Goal: Task Accomplishment & Management: Complete application form

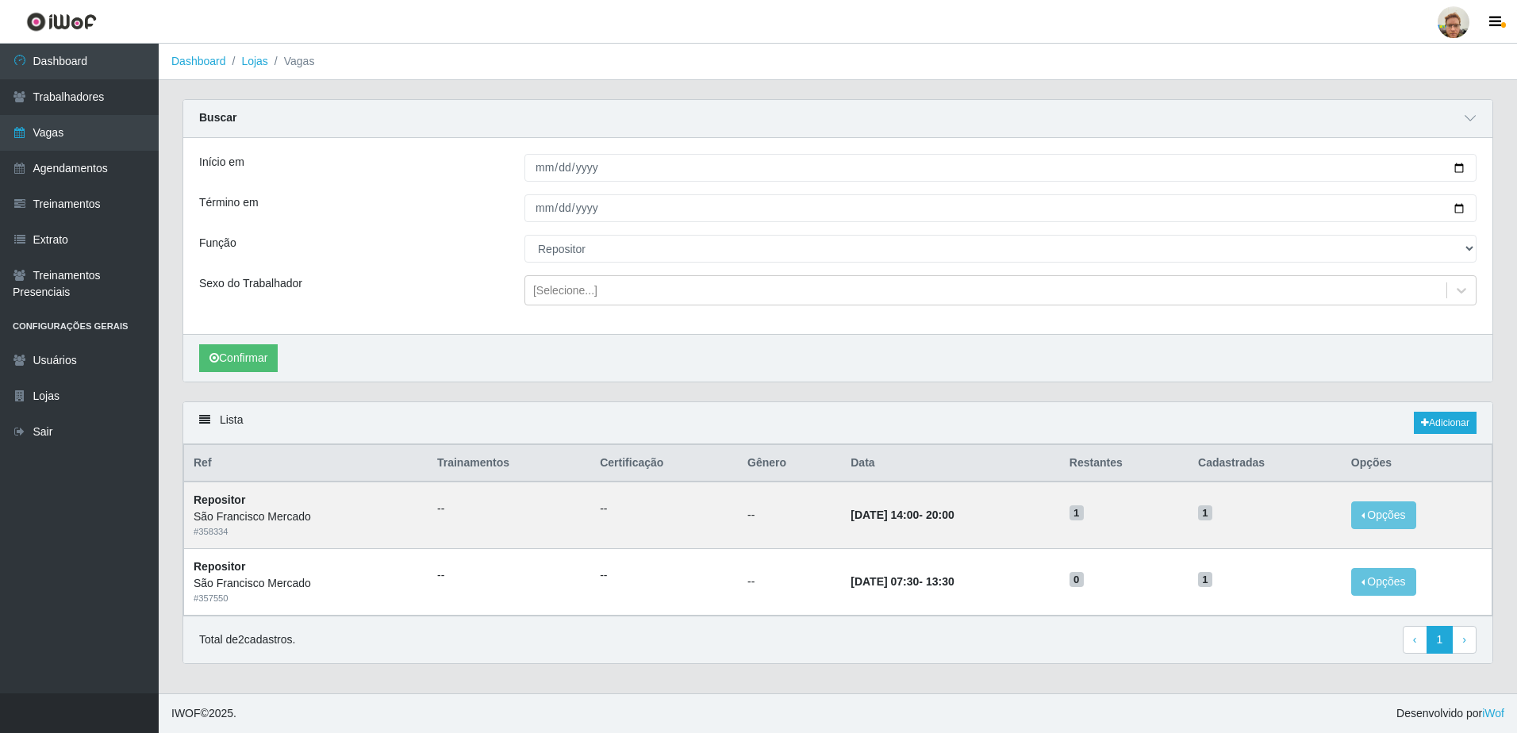
select select "24"
click at [242, 359] on button "Confirmar" at bounding box center [238, 358] width 79 height 28
click at [132, 84] on link "Trabalhadores" at bounding box center [79, 97] width 159 height 36
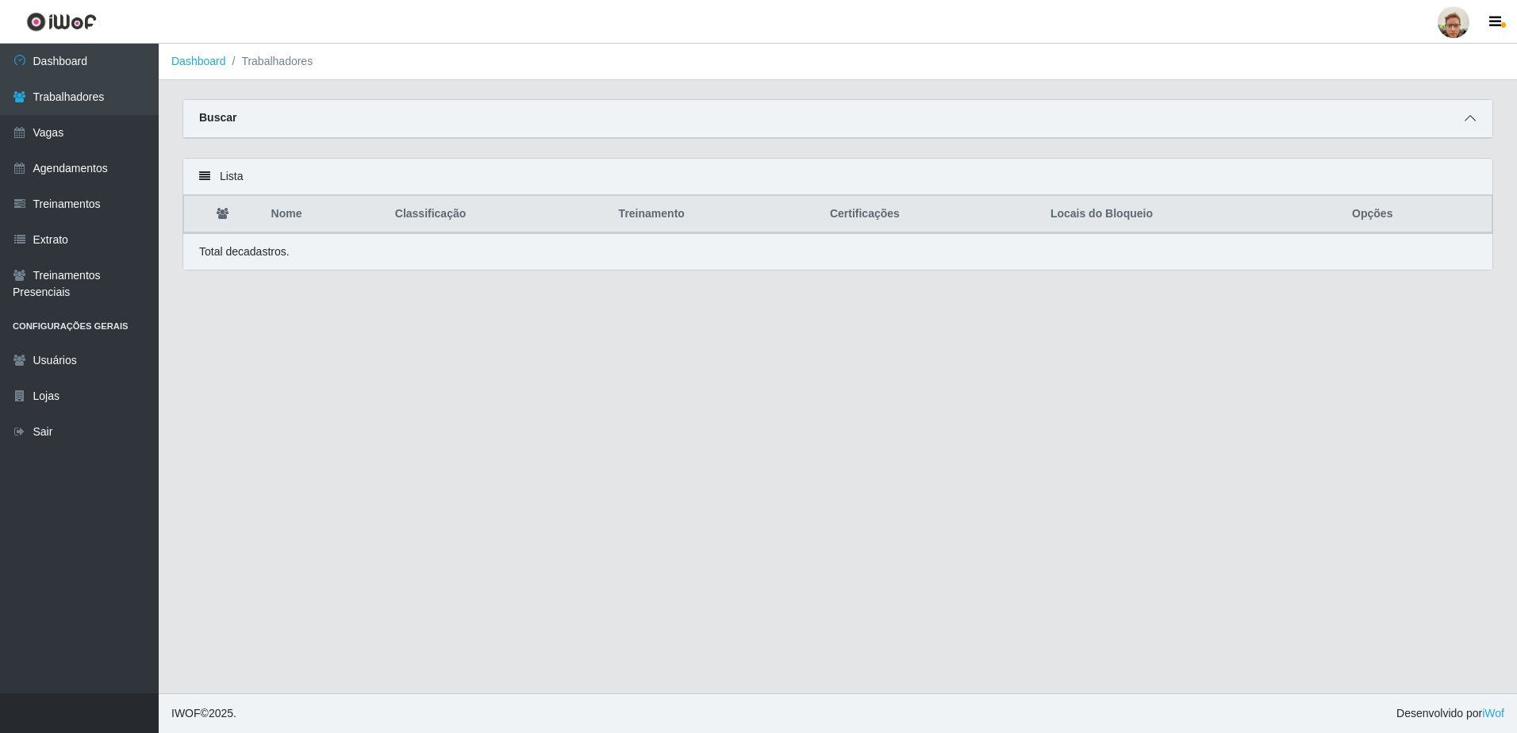
click at [1473, 113] on span at bounding box center [1470, 118] width 19 height 18
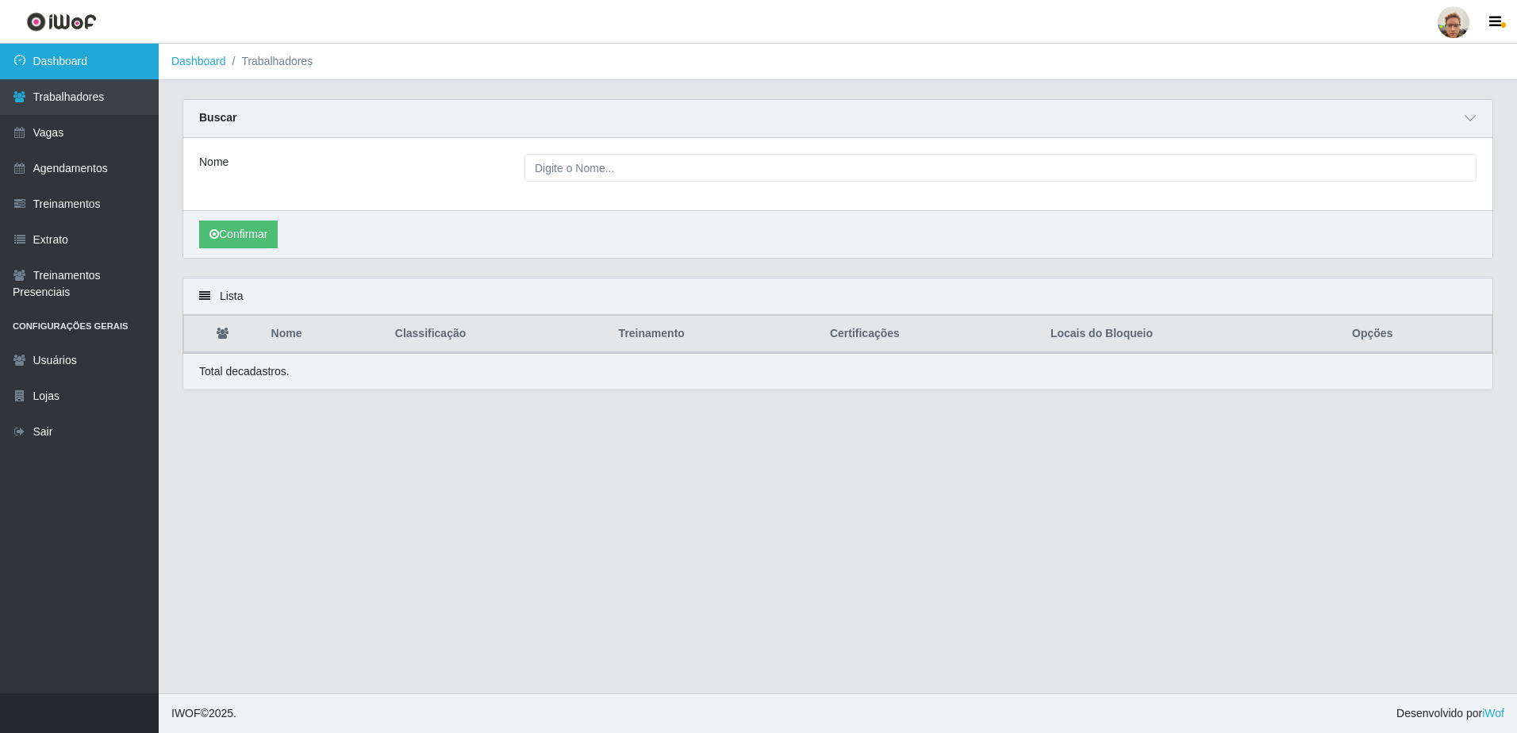
click at [91, 64] on link "Dashboard" at bounding box center [79, 62] width 159 height 36
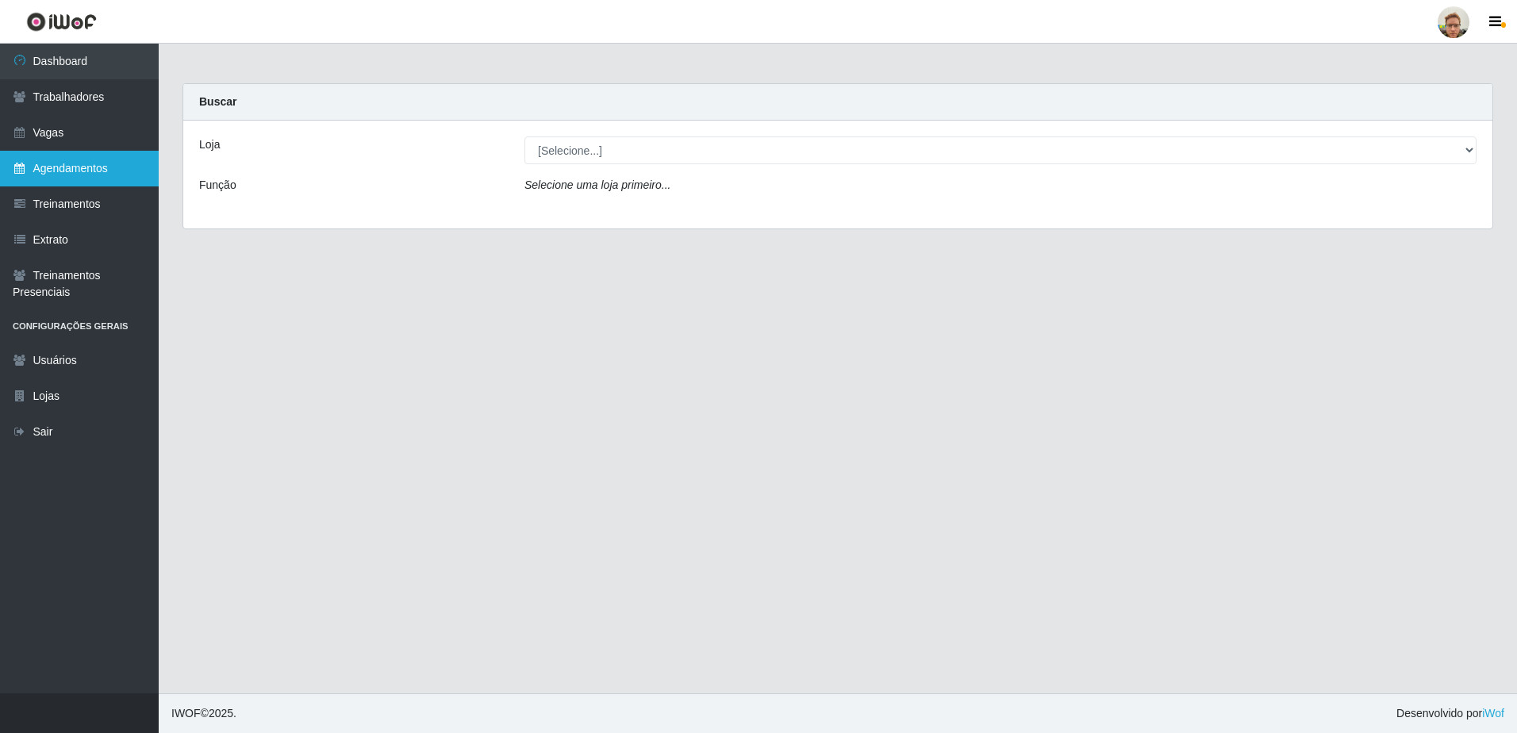
click at [101, 159] on link "Agendamentos" at bounding box center [79, 169] width 159 height 36
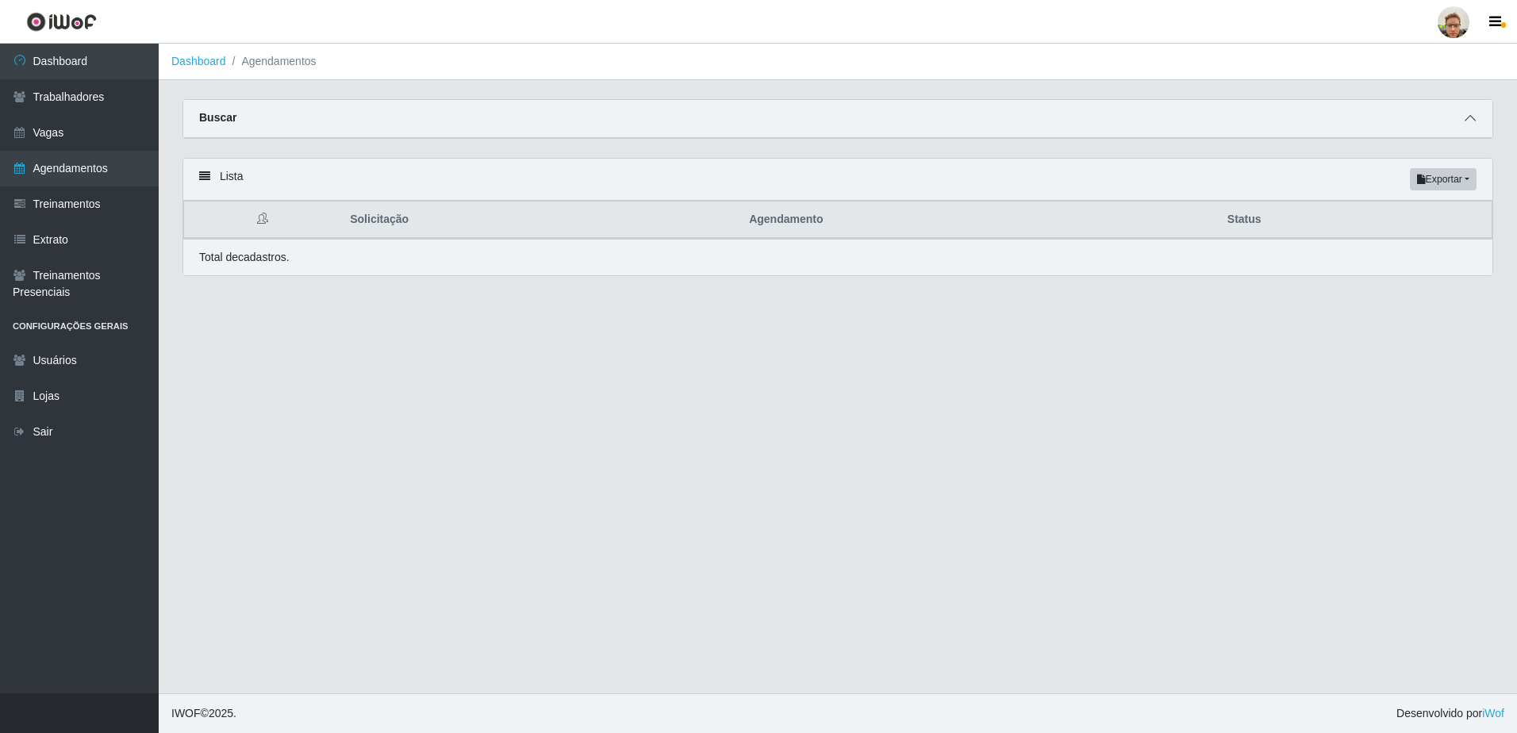
click at [1469, 120] on icon at bounding box center [1470, 118] width 11 height 11
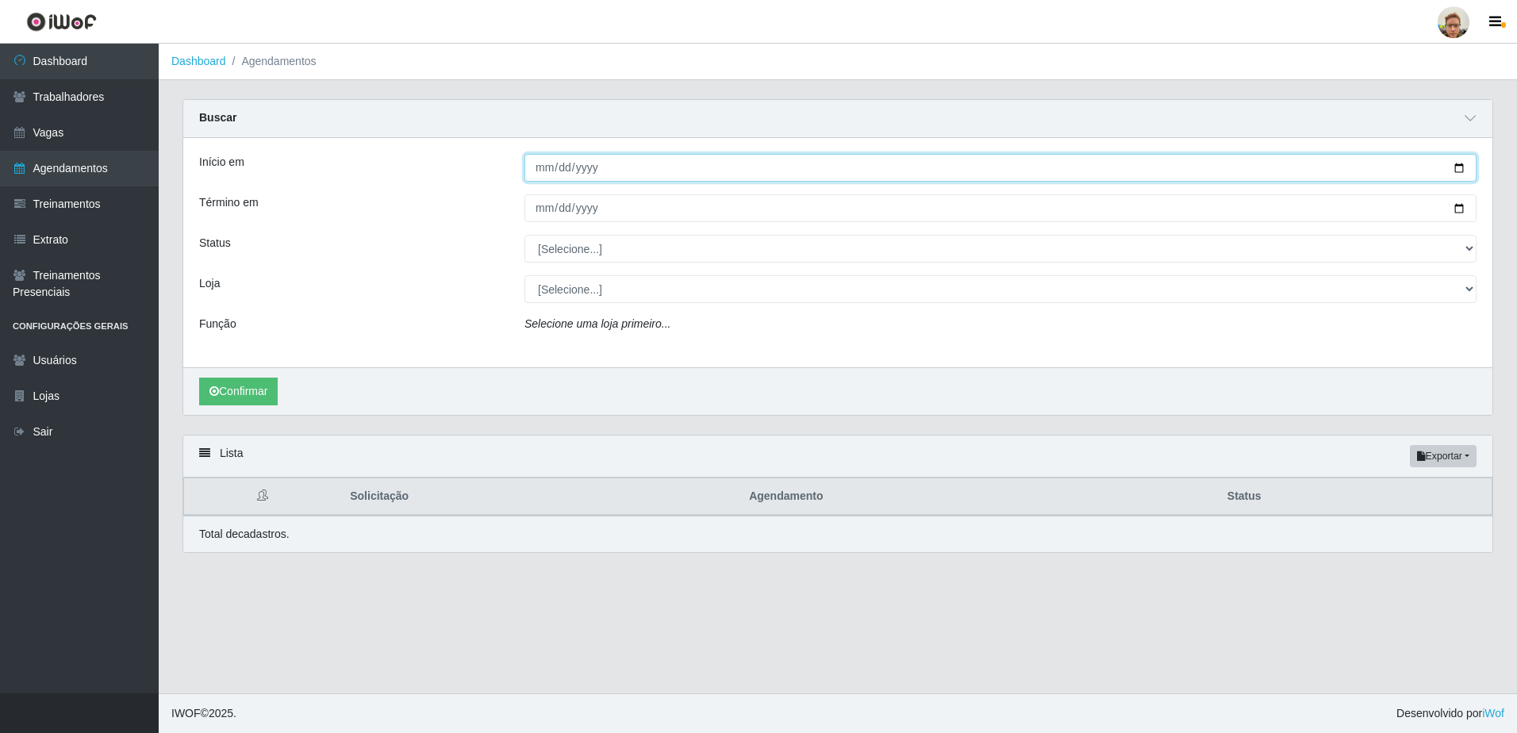
click at [1458, 170] on input "Início em" at bounding box center [1000, 168] width 952 height 28
type input "[DATE]"
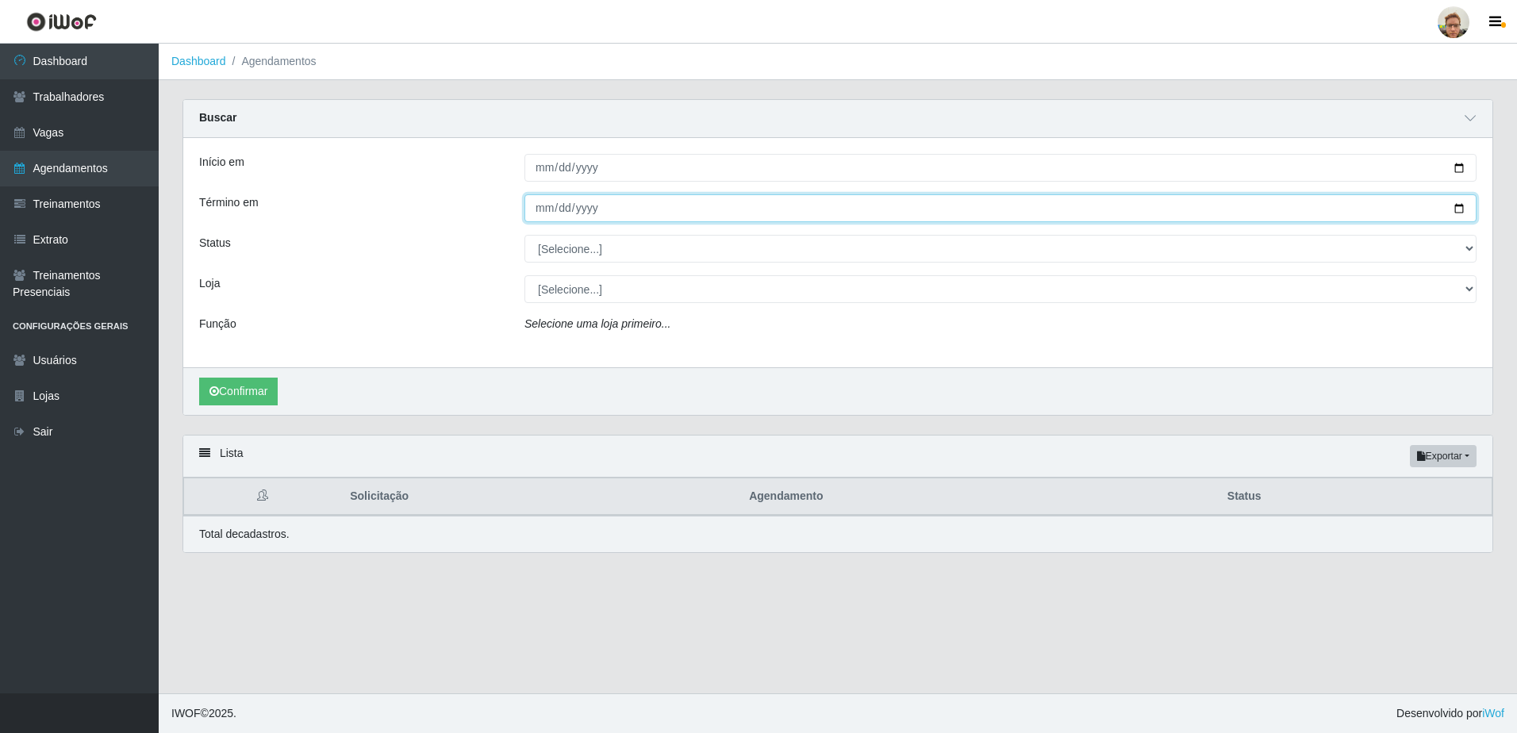
click at [1454, 211] on input "Término em" at bounding box center [1000, 208] width 952 height 28
type input "[DATE]"
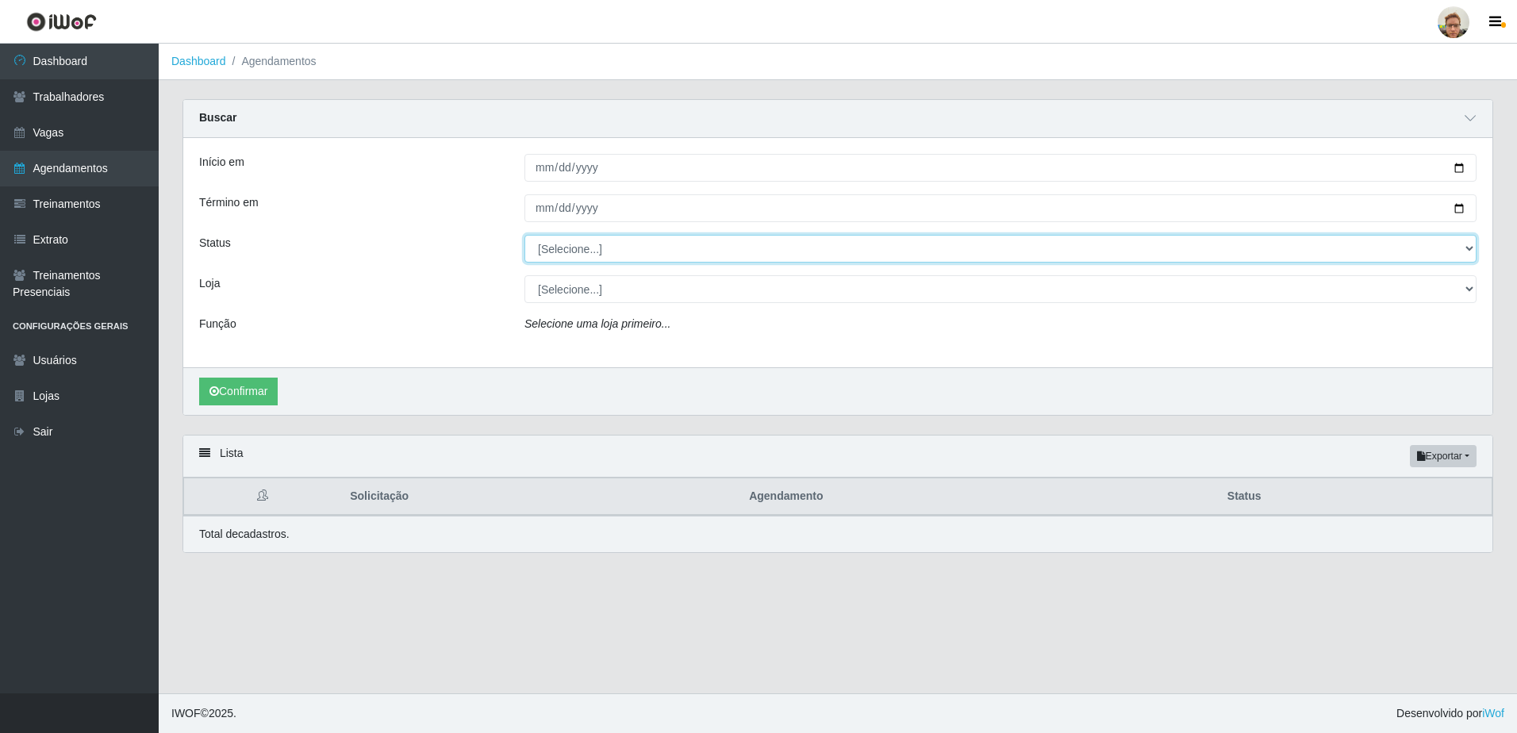
click at [609, 261] on select "[Selecione...] AGENDADO AGUARDANDO LIBERAR EM ANDAMENTO EM REVISÃO FINALIZADO C…" at bounding box center [1000, 249] width 952 height 28
select select "AGENDADO"
click at [524, 236] on select "[Selecione...] AGENDADO AGUARDANDO LIBERAR EM ANDAMENTO EM REVISÃO FINALIZADO C…" at bounding box center [1000, 249] width 952 height 28
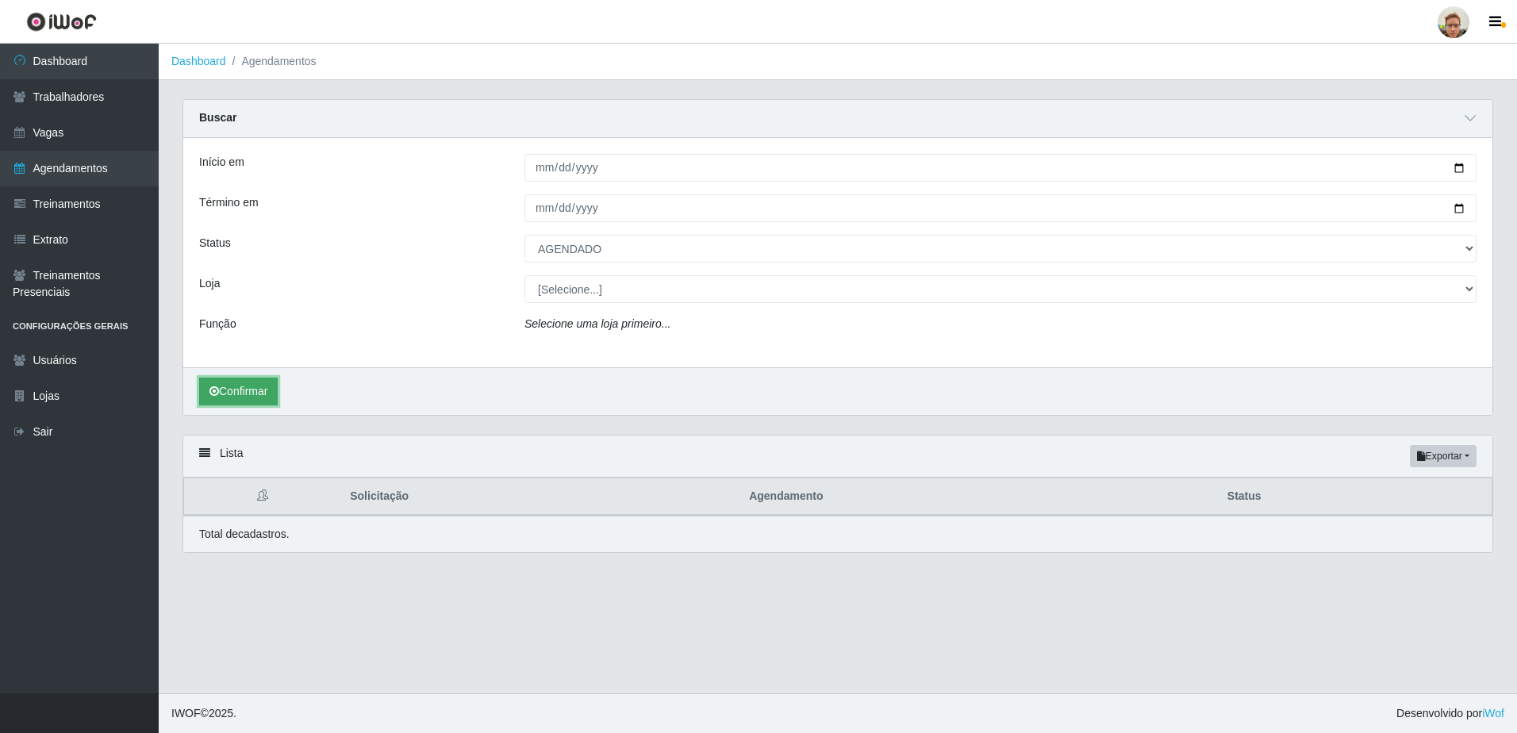
click at [242, 388] on button "Confirmar" at bounding box center [238, 392] width 79 height 28
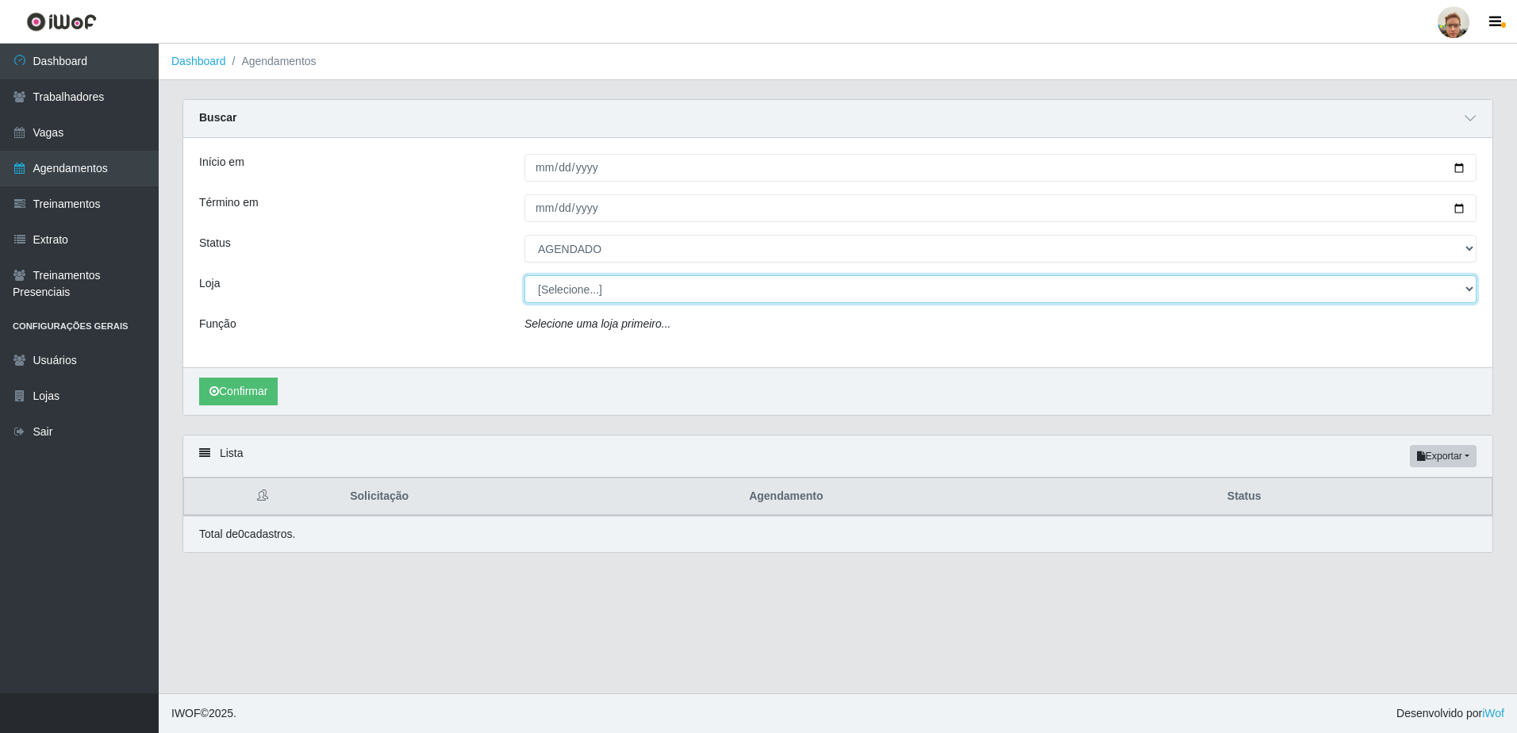
click at [588, 294] on select "[Selecione...] [GEOGRAPHIC_DATA][PERSON_NAME]" at bounding box center [1000, 289] width 952 height 28
select select "168"
click at [524, 276] on select "[Selecione...] [GEOGRAPHIC_DATA][PERSON_NAME]" at bounding box center [1000, 289] width 952 height 28
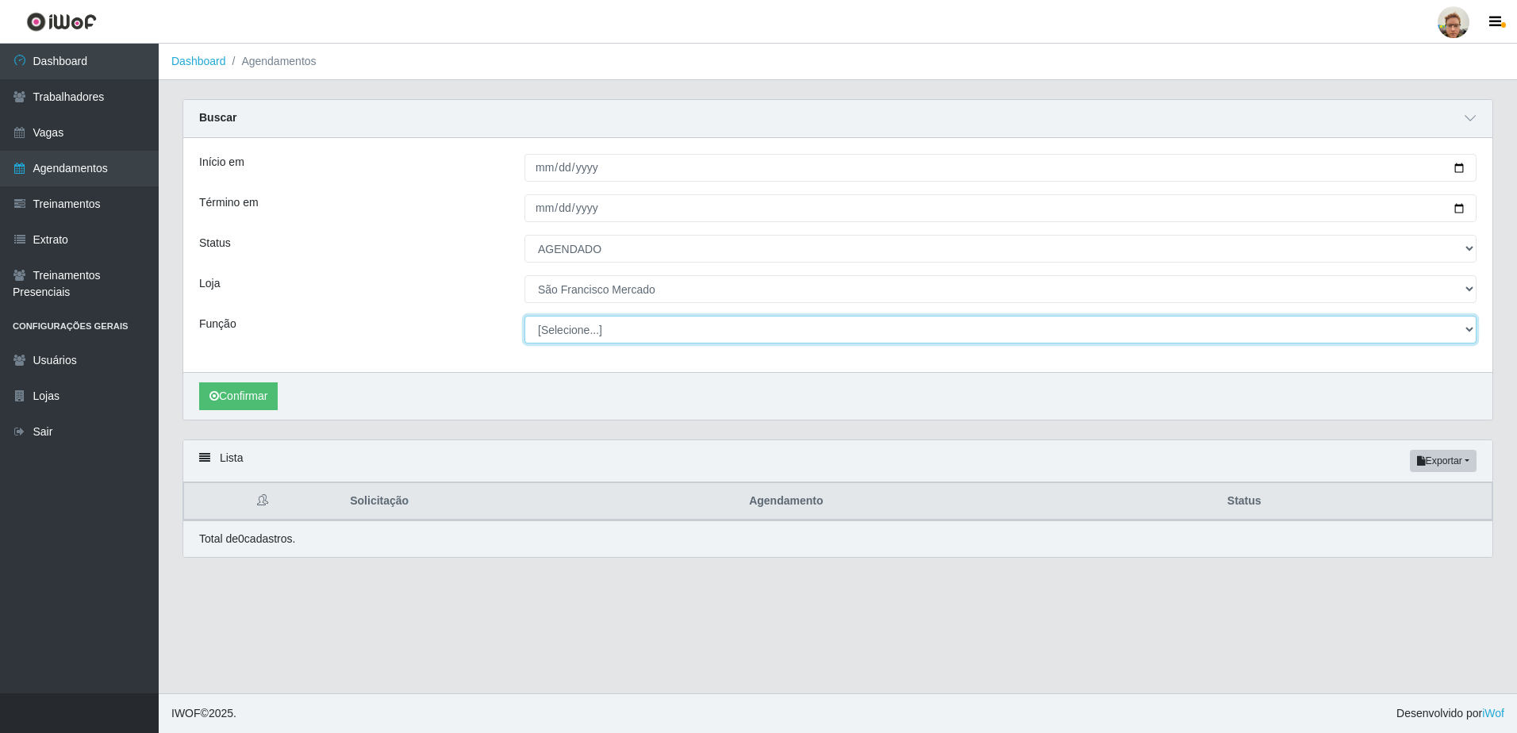
click at [590, 326] on select "[Selecione...] Balconista de Açougue [PERSON_NAME] de Açougue + Balconista de A…" at bounding box center [1000, 330] width 952 height 28
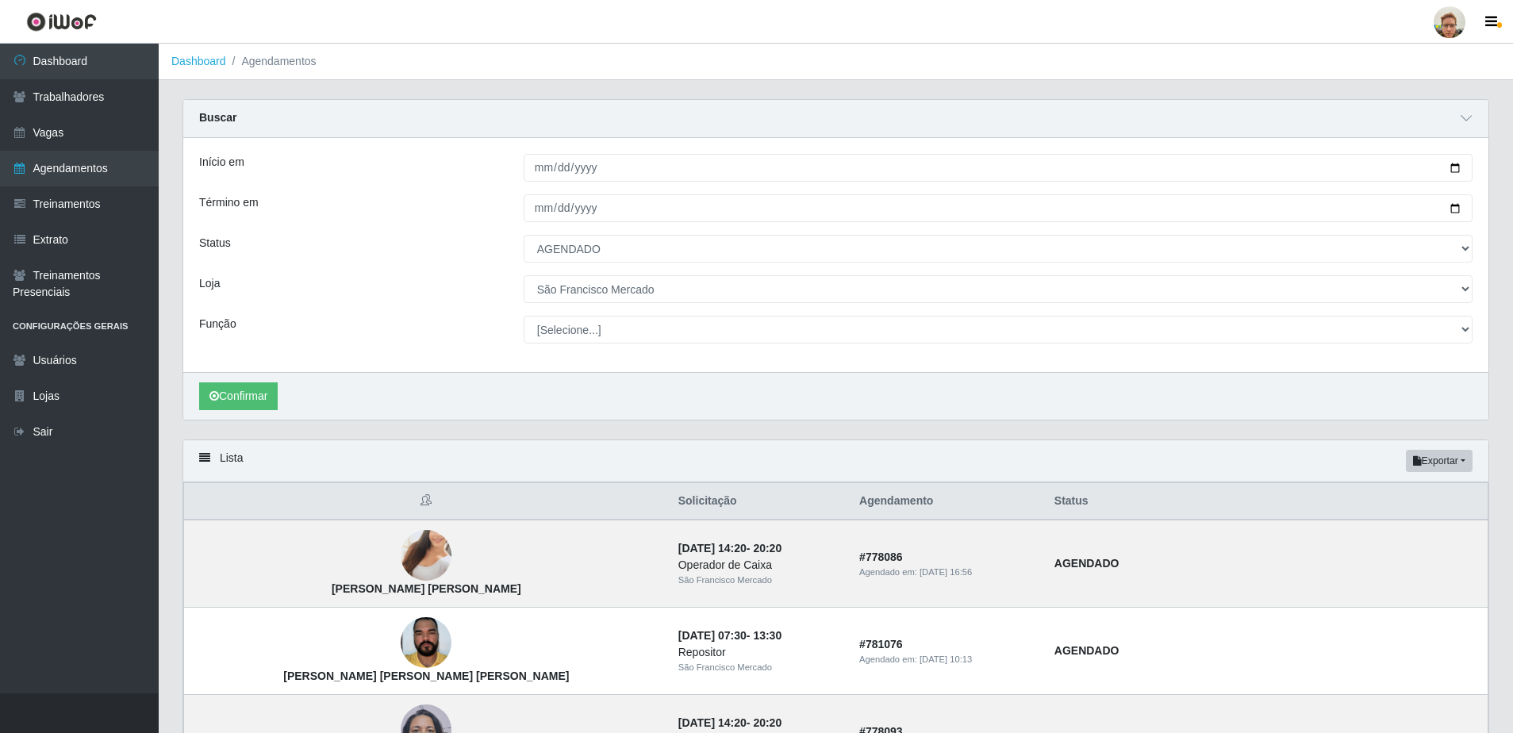
click at [448, 363] on div "Início em [DATE] Término em [DATE] Status [Selecione...] AGENDADO AGUARDANDO LI…" at bounding box center [835, 255] width 1305 height 234
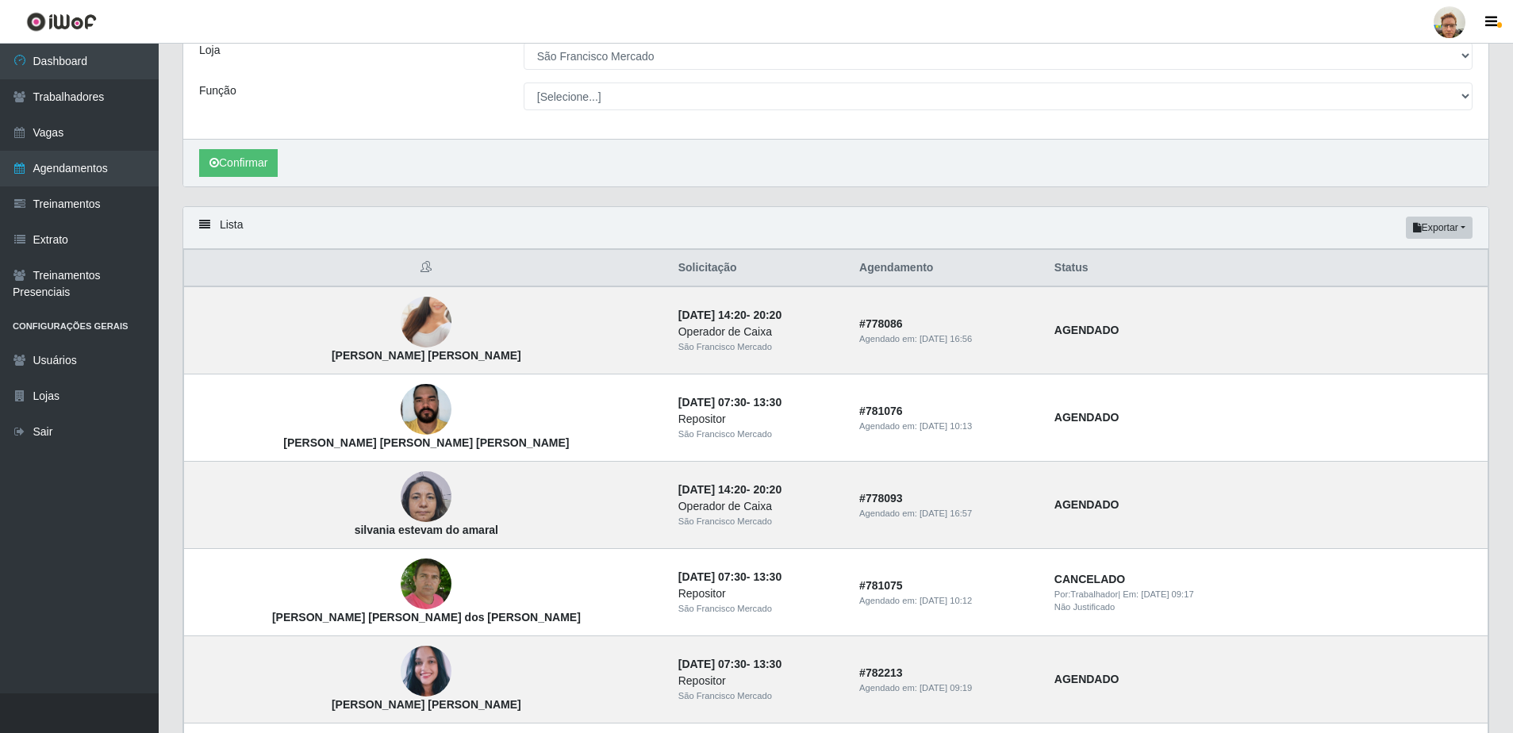
scroll to position [238, 0]
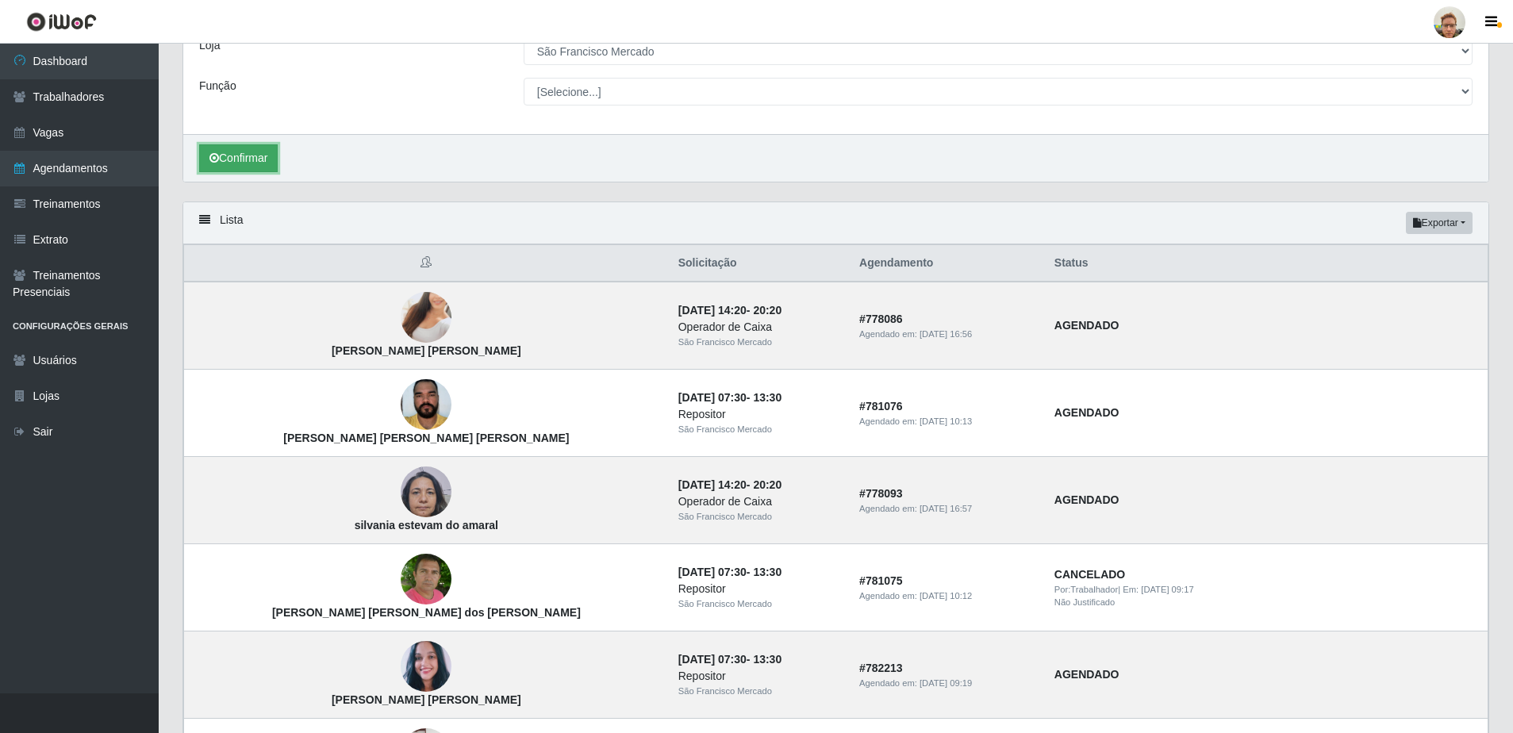
click at [255, 164] on button "Confirmar" at bounding box center [238, 158] width 79 height 28
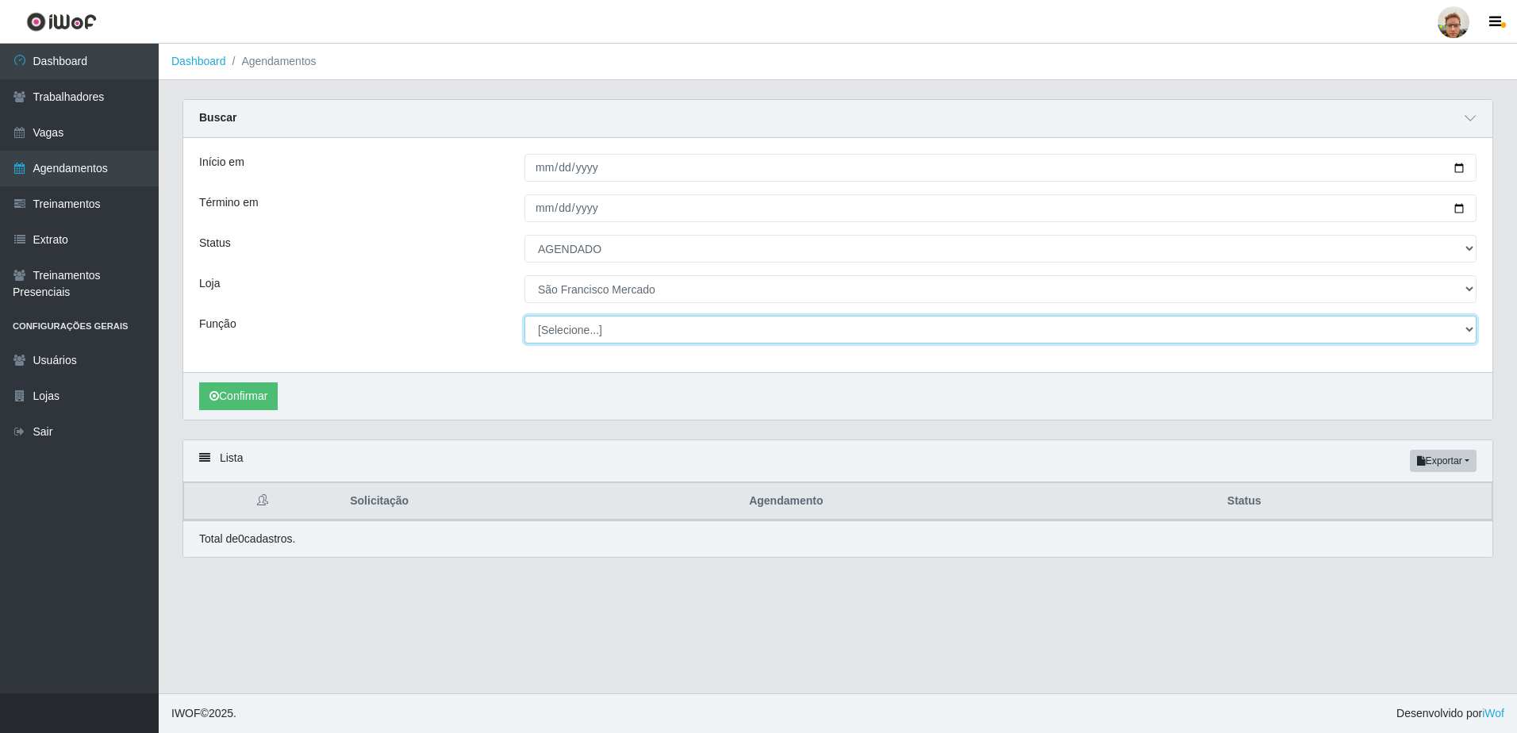
click at [628, 334] on select "[Selecione...] Balconista de Açougue [PERSON_NAME] de Açougue + Balconista de A…" at bounding box center [1000, 330] width 952 height 28
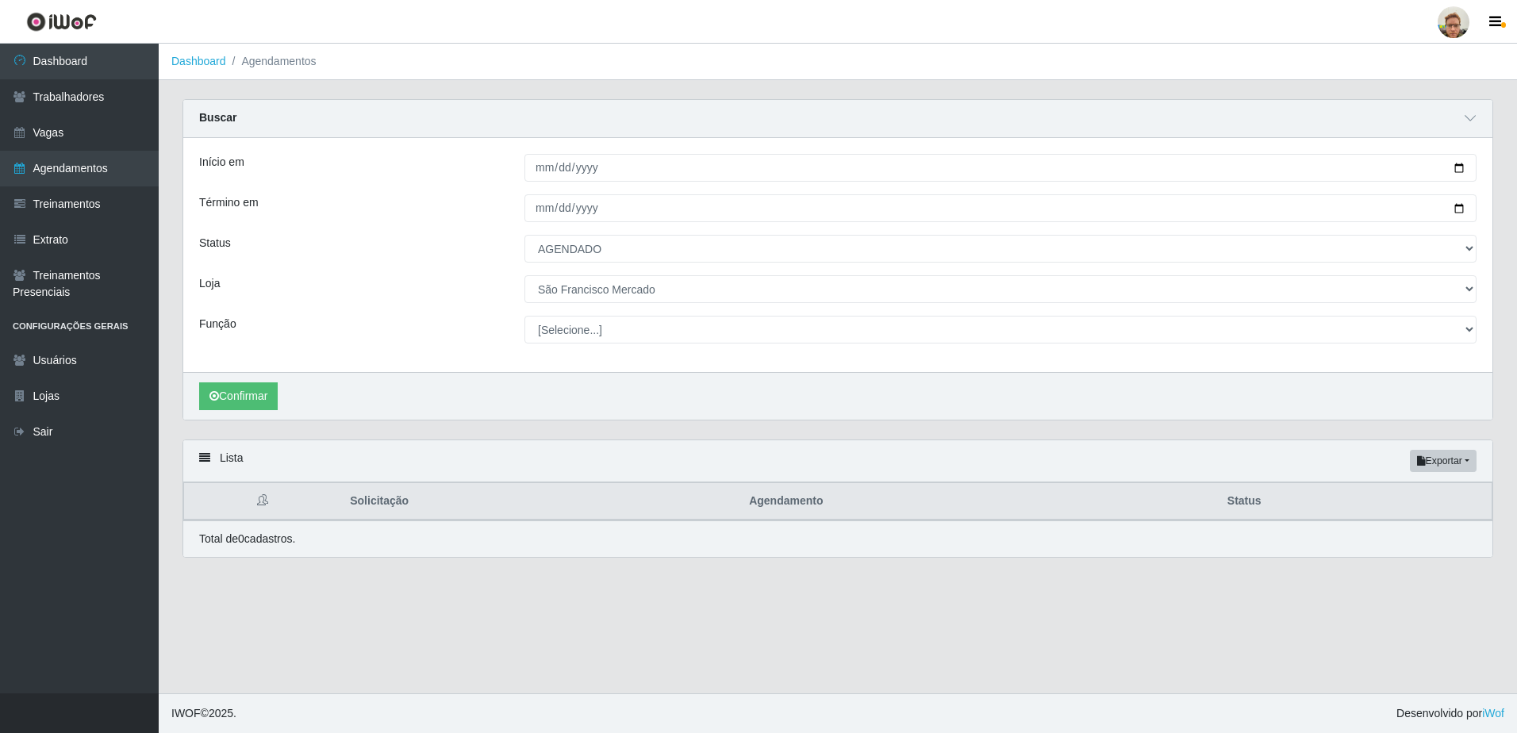
click at [457, 356] on div "Início em [DATE] Término em [DATE] Status [Selecione...] AGENDADO AGUARDANDO LI…" at bounding box center [837, 255] width 1309 height 234
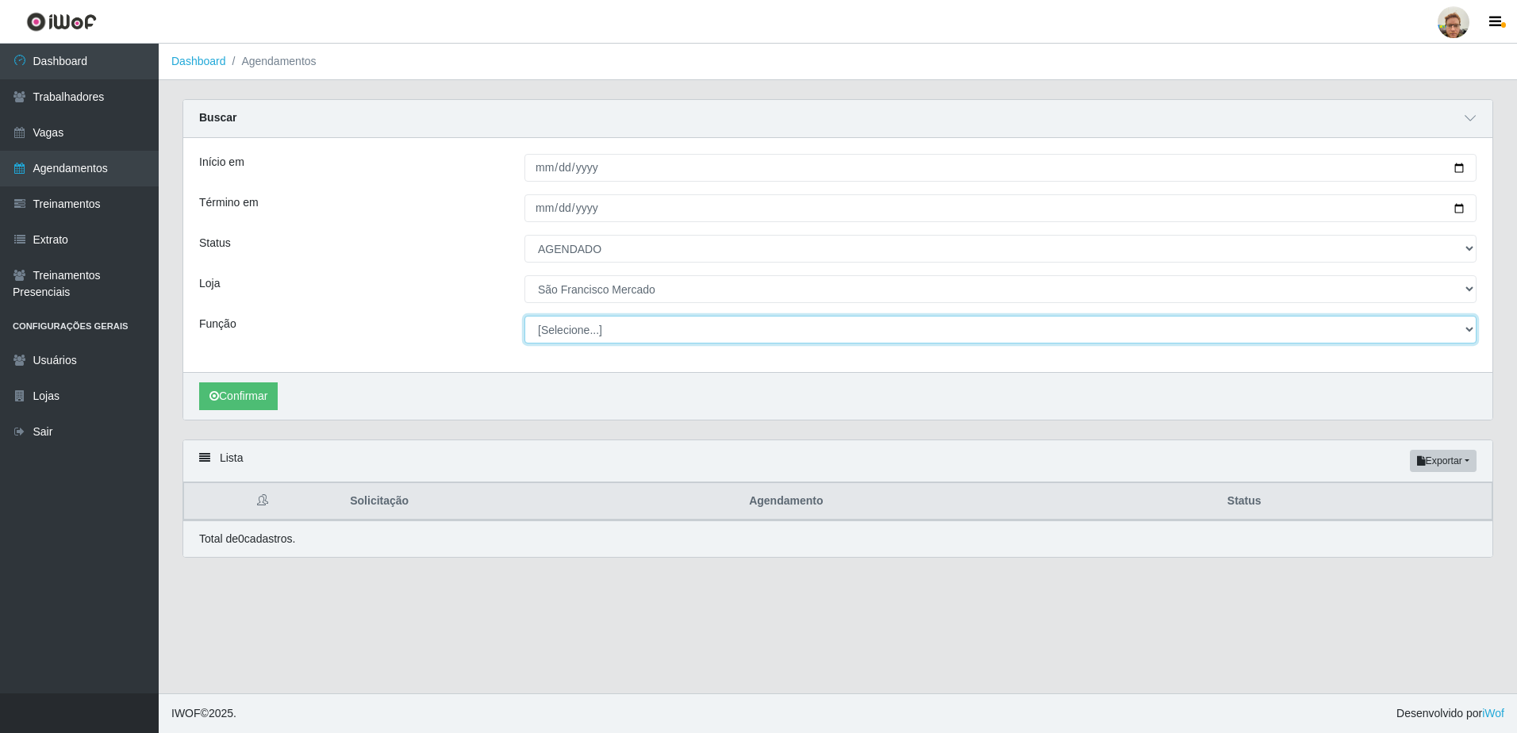
click at [574, 335] on select "[Selecione...] Balconista de Açougue [PERSON_NAME] de Açougue + Balconista de A…" at bounding box center [1000, 330] width 952 height 28
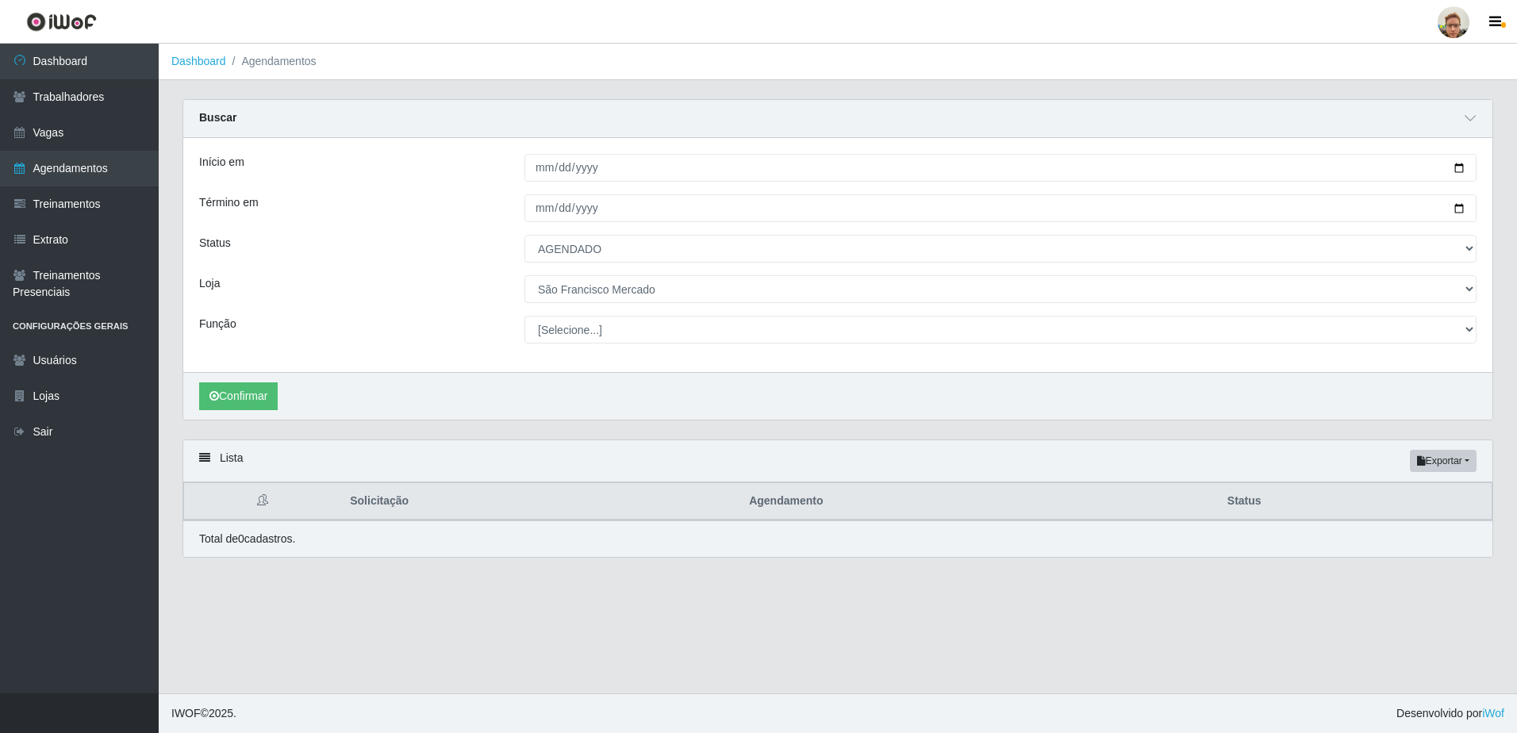
click at [493, 338] on div "Função" at bounding box center [349, 330] width 325 height 28
click at [244, 404] on button "Confirmar" at bounding box center [238, 396] width 79 height 28
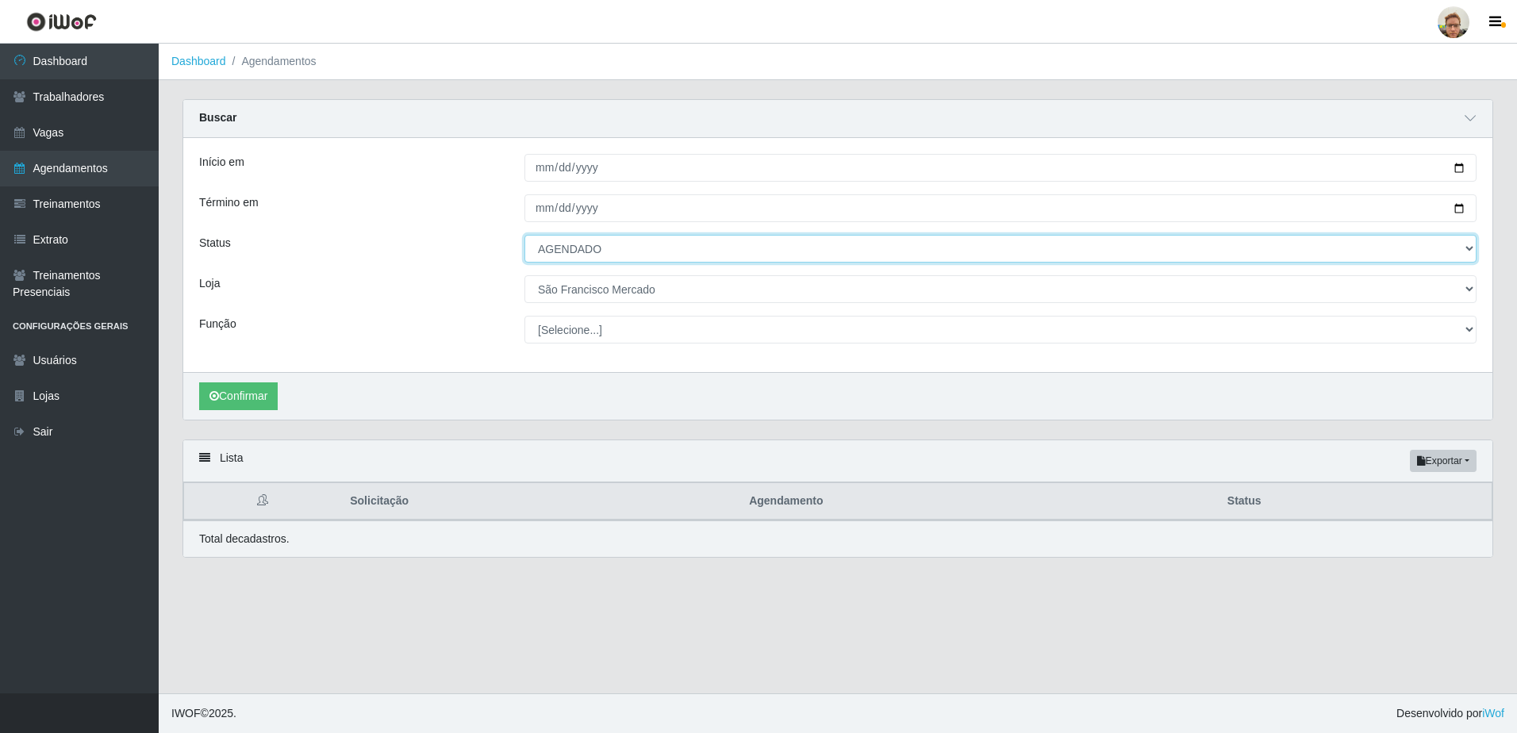
click at [569, 246] on select "[Selecione...] AGENDADO AGUARDANDO LIBERAR EM ANDAMENTO EM REVISÃO FINALIZADO C…" at bounding box center [1000, 249] width 952 height 28
click at [524, 236] on select "[Selecione...] AGENDADO AGUARDANDO LIBERAR EM ANDAMENTO EM REVISÃO FINALIZADO C…" at bounding box center [1000, 249] width 952 height 28
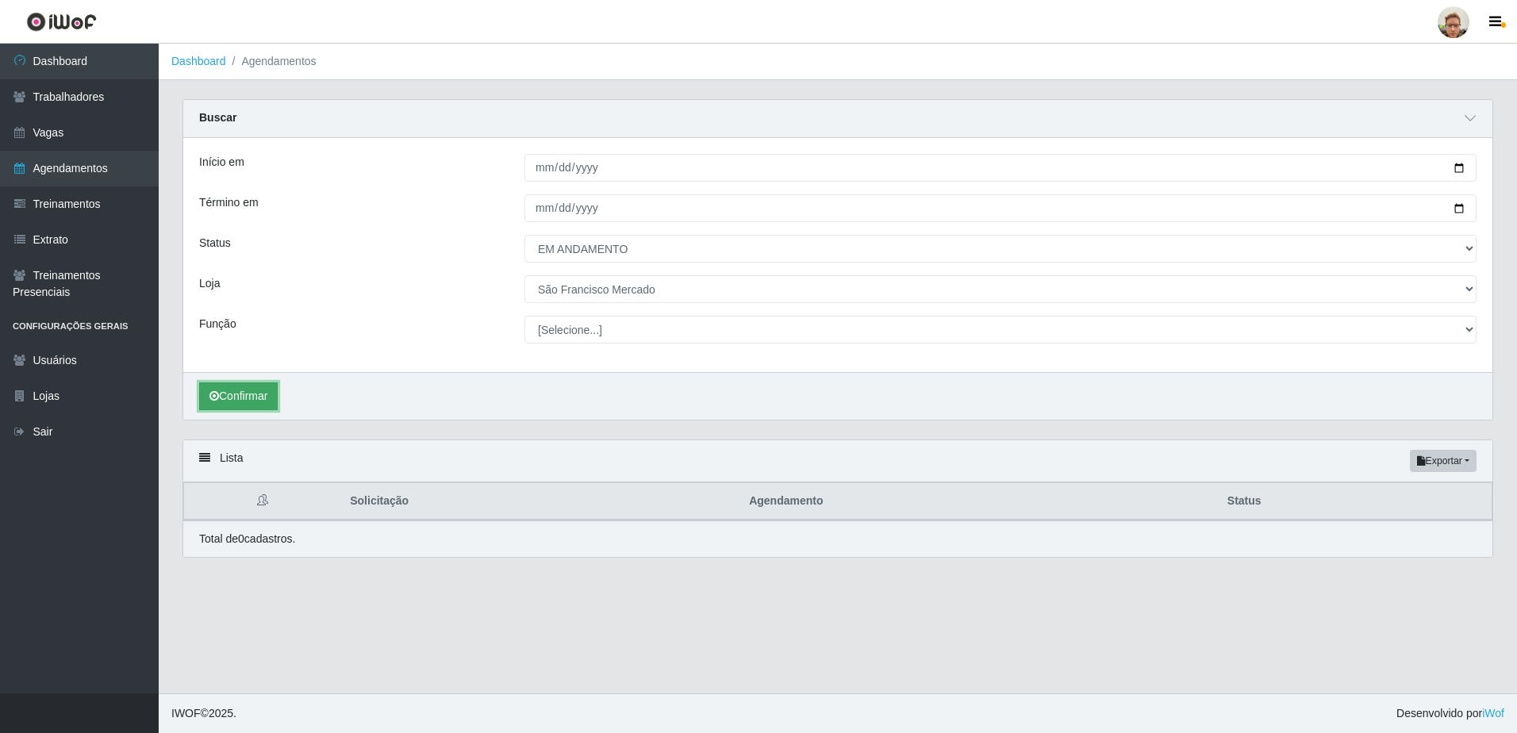
click at [267, 405] on button "Confirmar" at bounding box center [238, 396] width 79 height 28
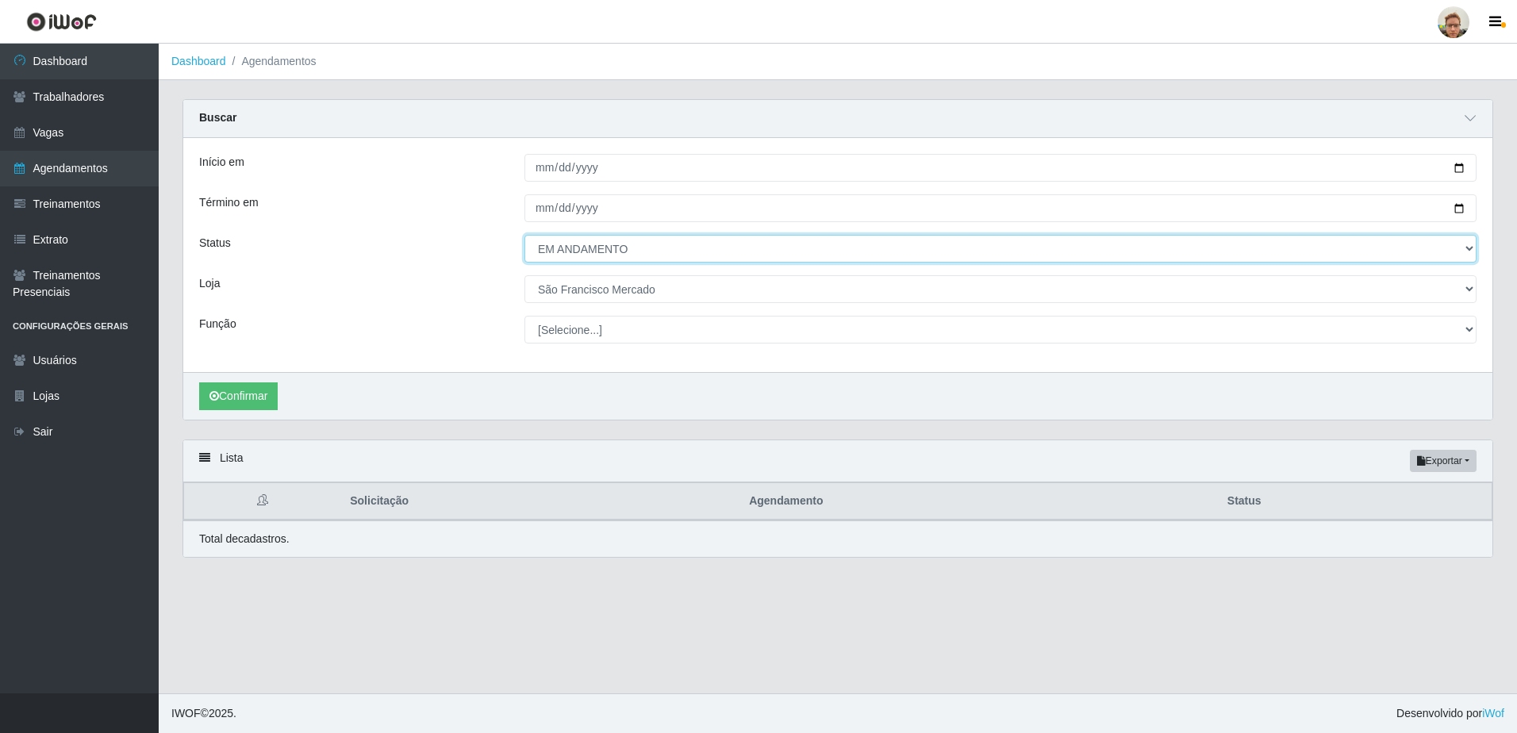
click at [574, 249] on select "[Selecione...] AGENDADO AGUARDANDO LIBERAR EM ANDAMENTO EM REVISÃO FINALIZADO C…" at bounding box center [1000, 249] width 952 height 28
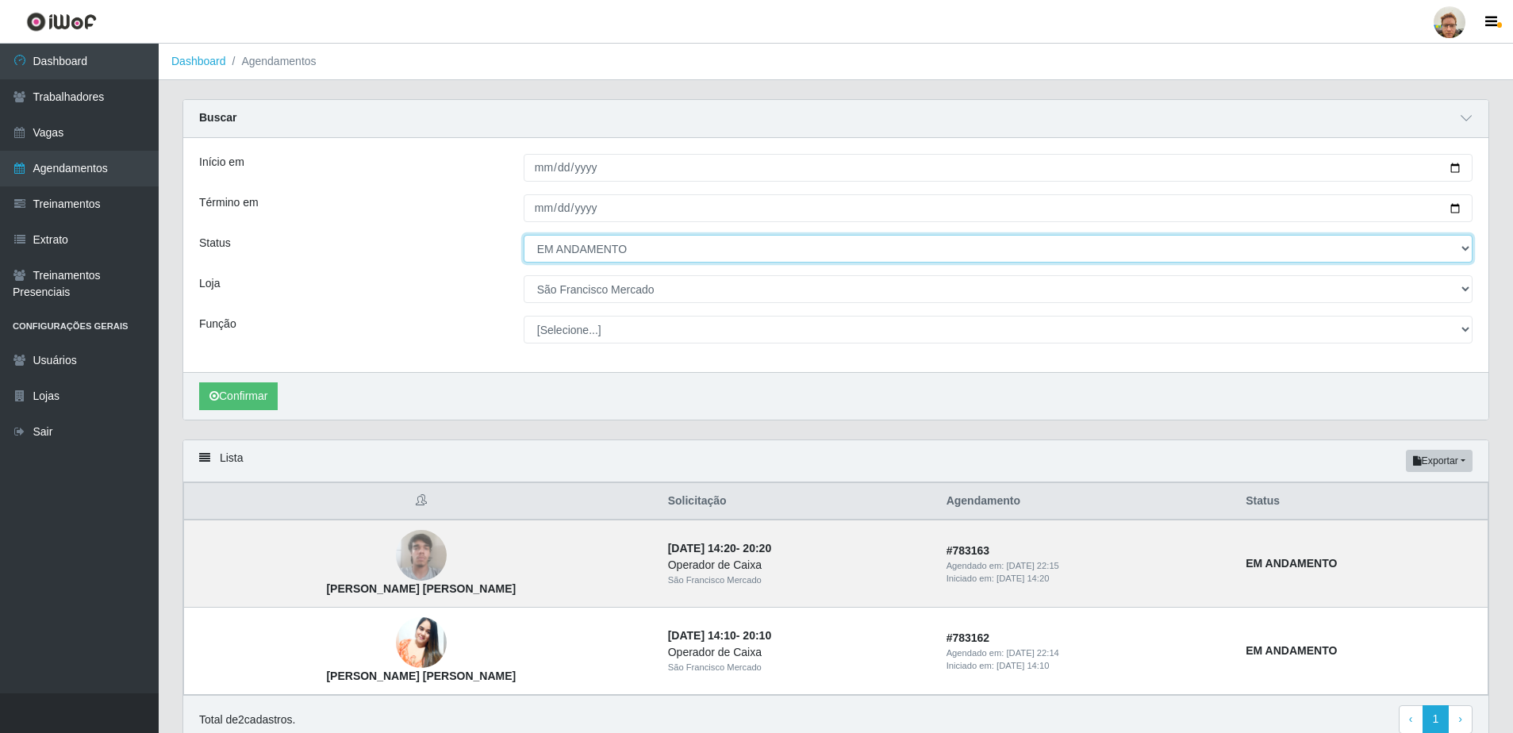
select select "FINALIZADO"
click at [524, 236] on select "[Selecione...] AGENDADO AGUARDANDO LIBERAR EM ANDAMENTO EM REVISÃO FINALIZADO C…" at bounding box center [998, 249] width 949 height 28
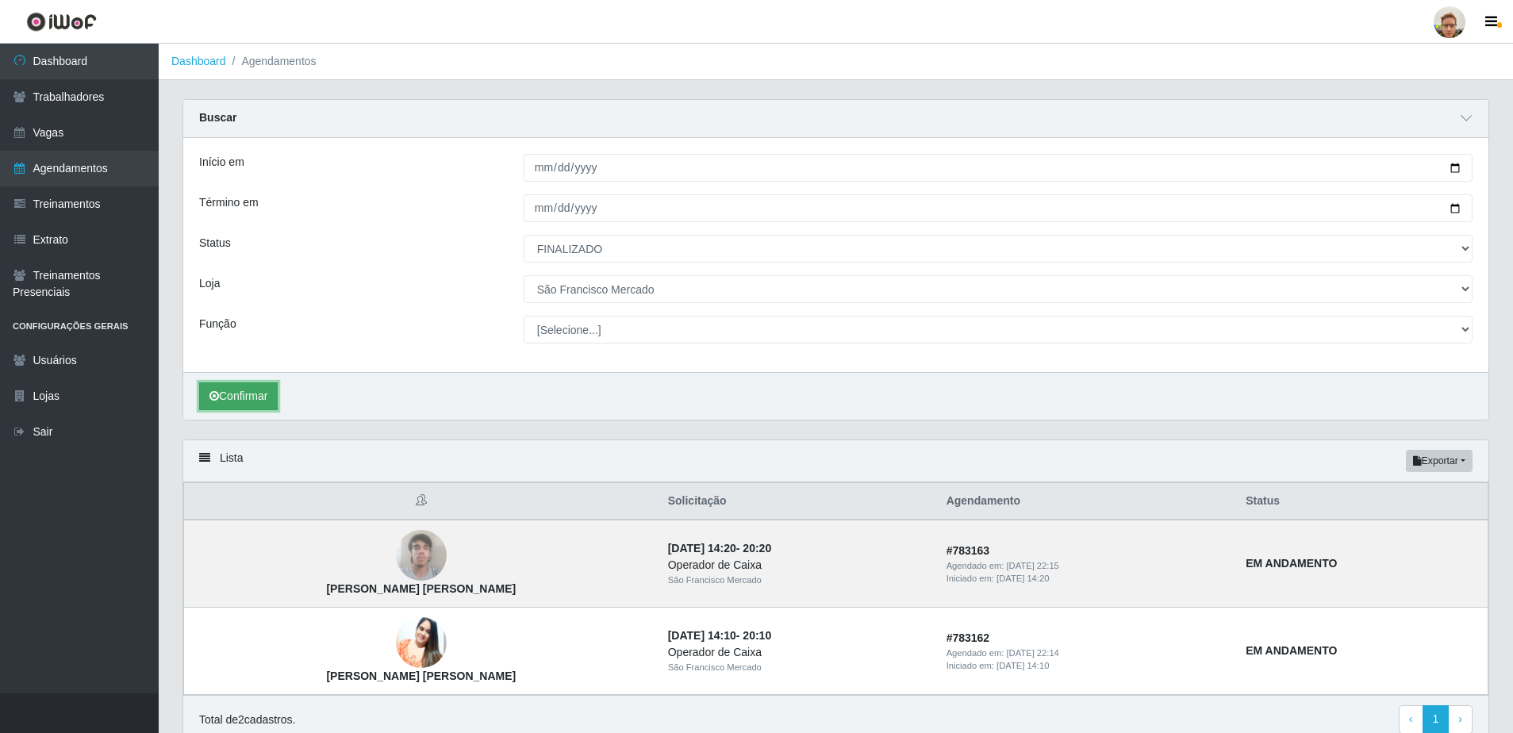
click at [264, 398] on button "Confirmar" at bounding box center [238, 396] width 79 height 28
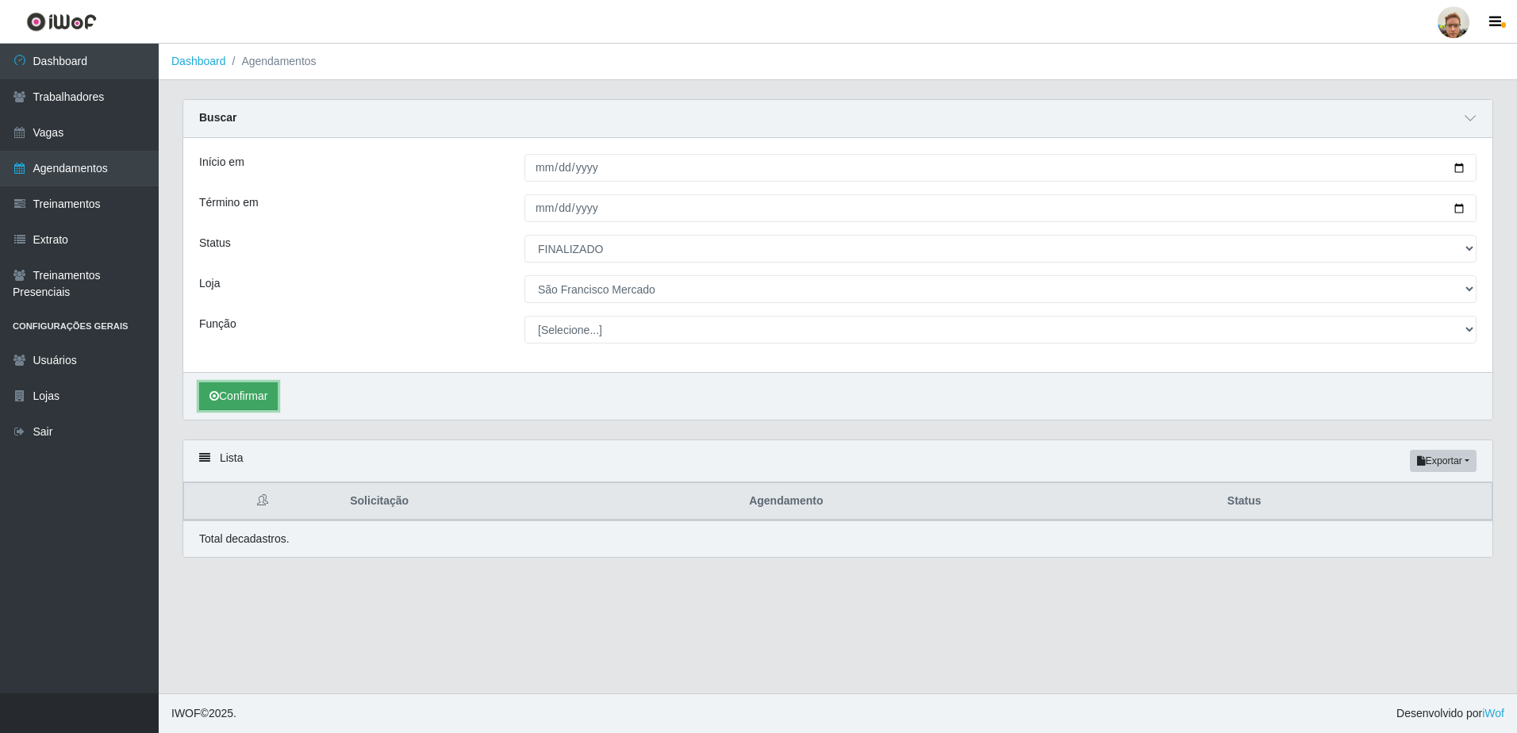
click at [271, 386] on button "Confirmar" at bounding box center [238, 396] width 79 height 28
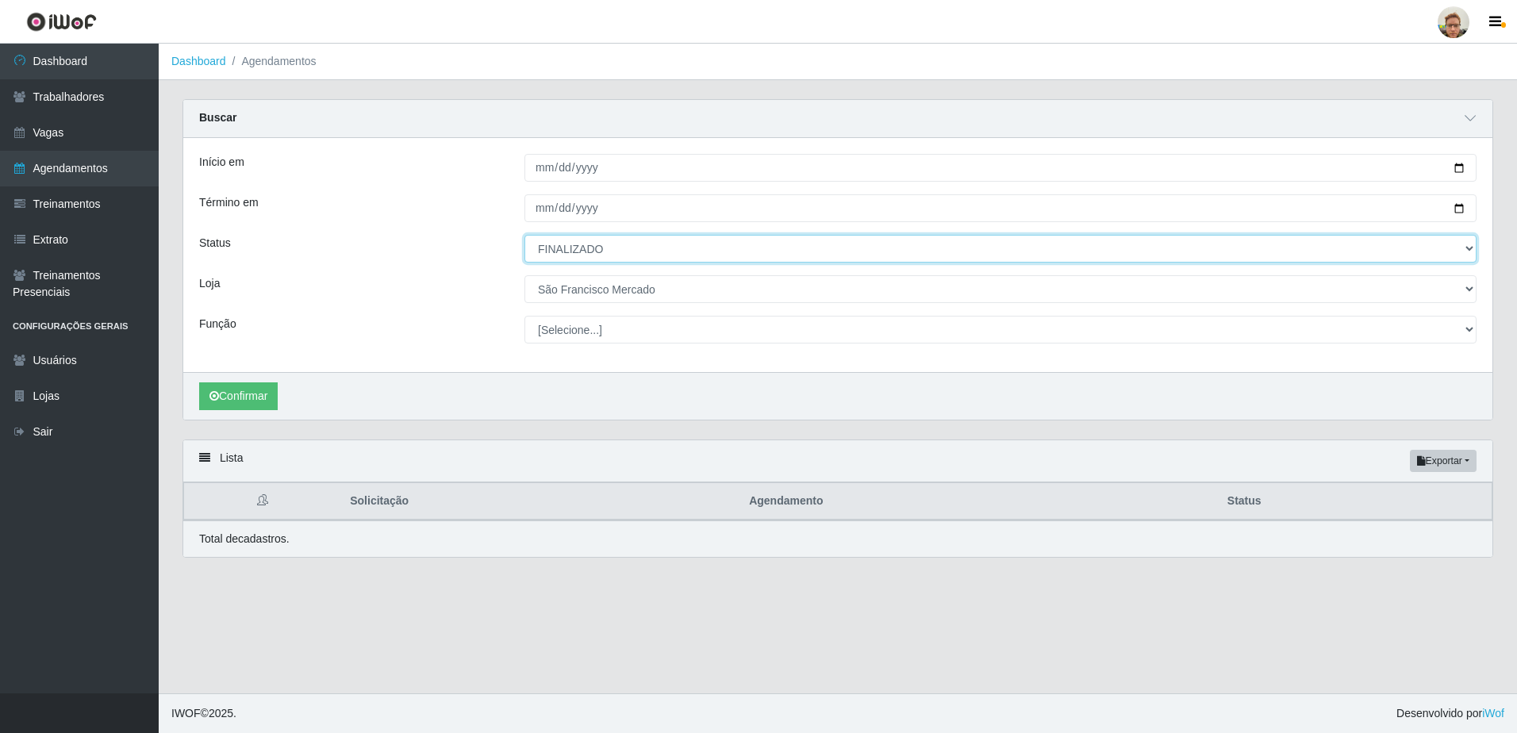
click at [580, 249] on select "[Selecione...] AGENDADO AGUARDANDO LIBERAR EM ANDAMENTO EM REVISÃO FINALIZADO C…" at bounding box center [1000, 249] width 952 height 28
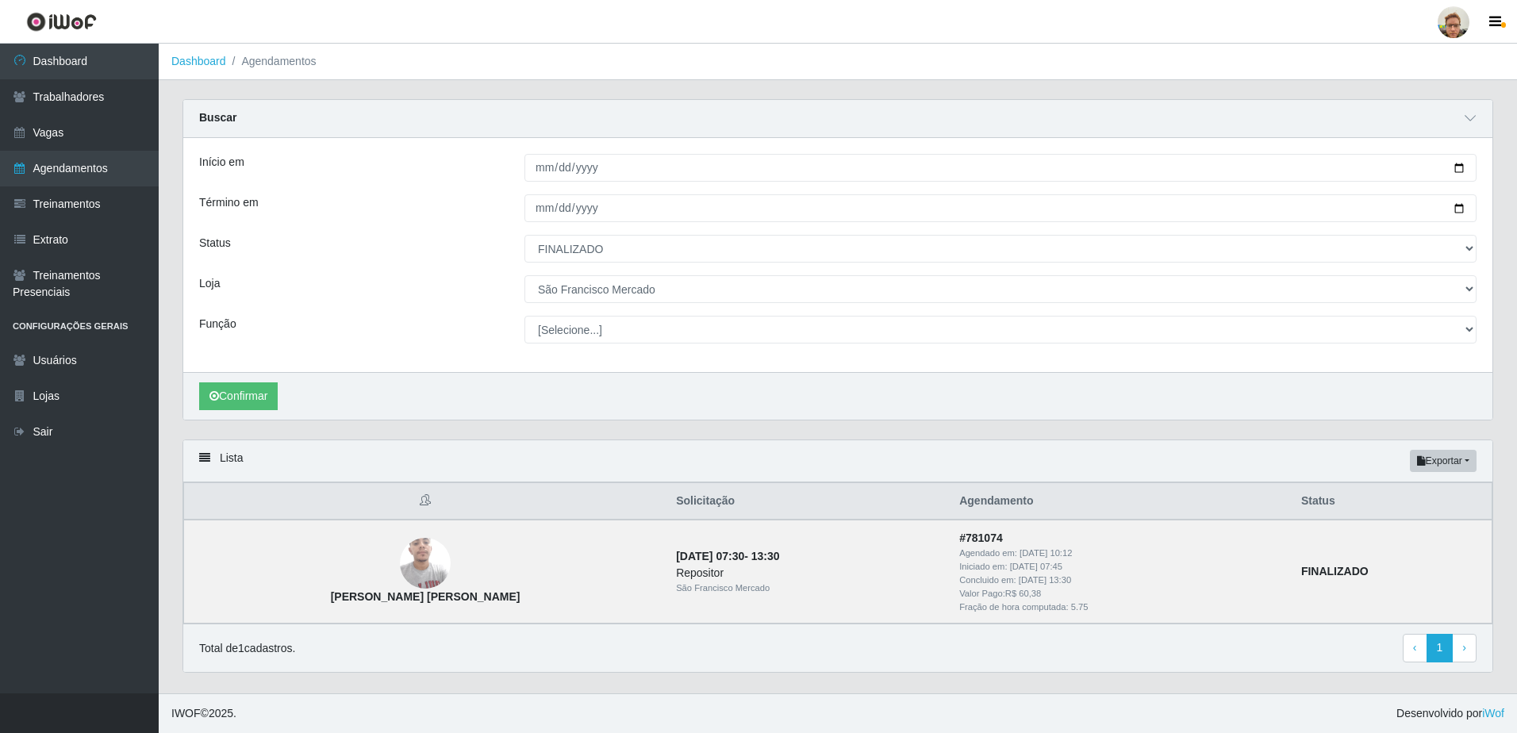
click at [470, 395] on div "Confirmar" at bounding box center [837, 396] width 1309 height 48
click at [1085, 397] on div "Confirmar" at bounding box center [837, 396] width 1309 height 48
click at [425, 599] on strong "[PERSON_NAME] [PERSON_NAME]" at bounding box center [426, 596] width 190 height 13
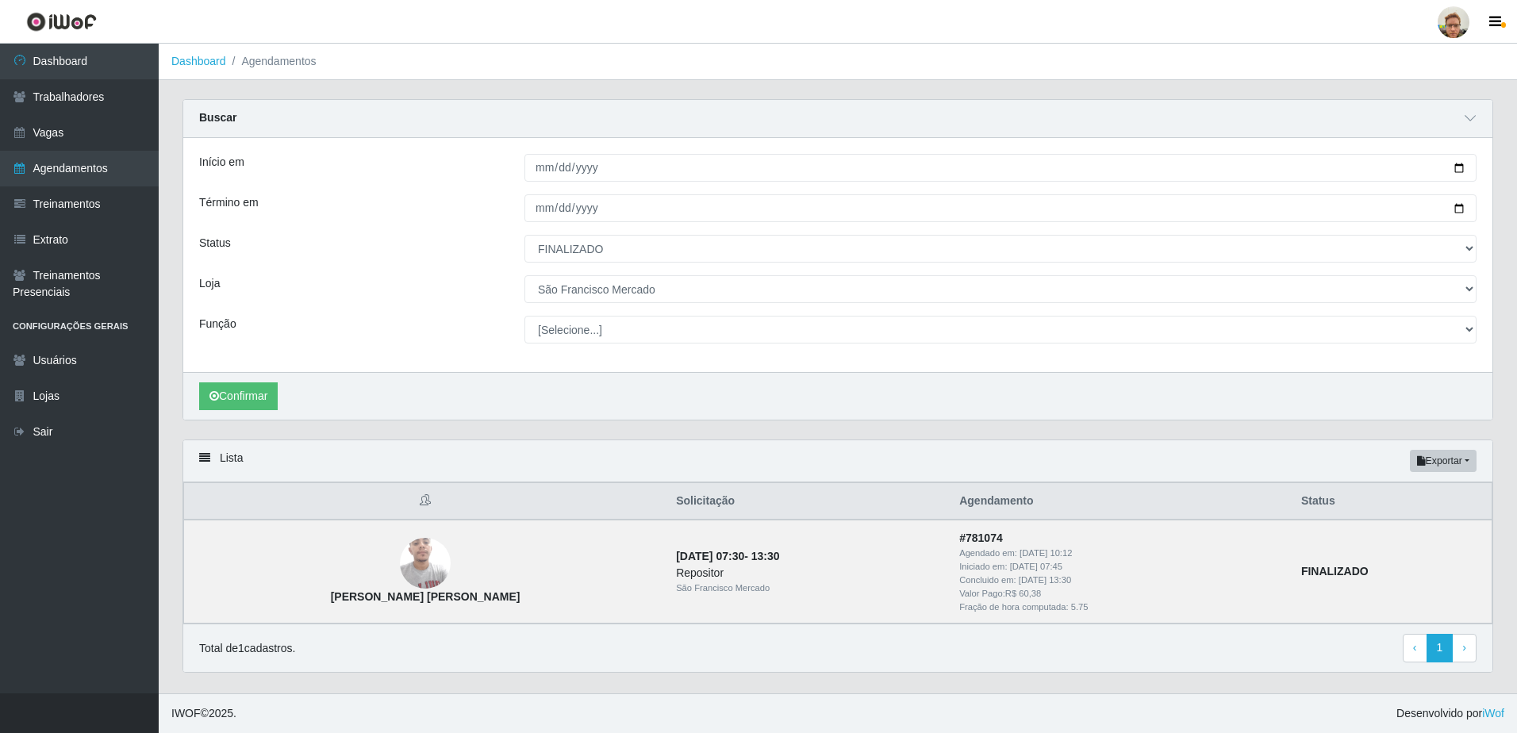
drag, startPoint x: 426, startPoint y: 598, endPoint x: 369, endPoint y: 488, distance: 124.2
click at [369, 488] on th at bounding box center [425, 501] width 483 height 37
click at [428, 562] on img at bounding box center [425, 563] width 51 height 67
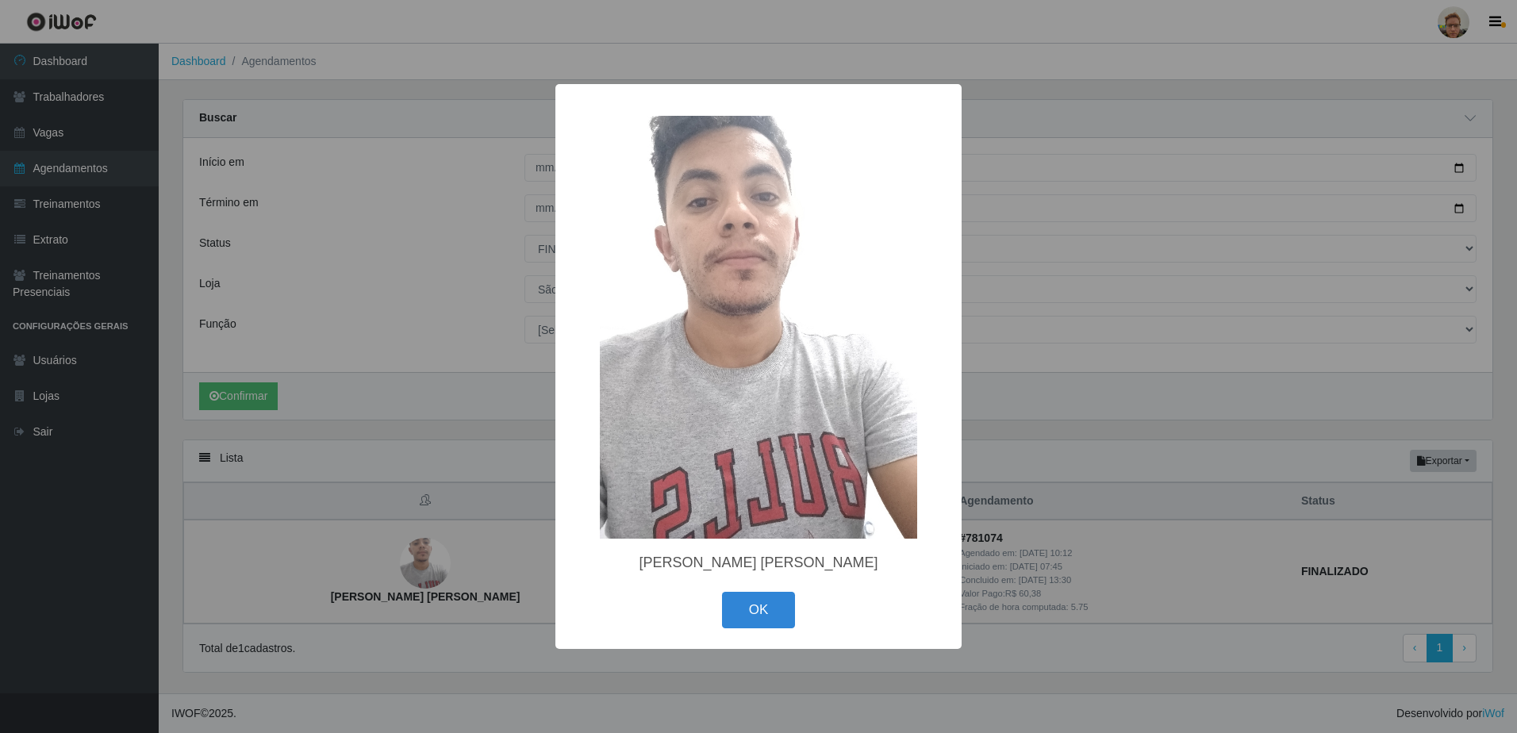
click at [477, 566] on div "× [PERSON_NAME] [PERSON_NAME] OK Cancel" at bounding box center [758, 366] width 1517 height 733
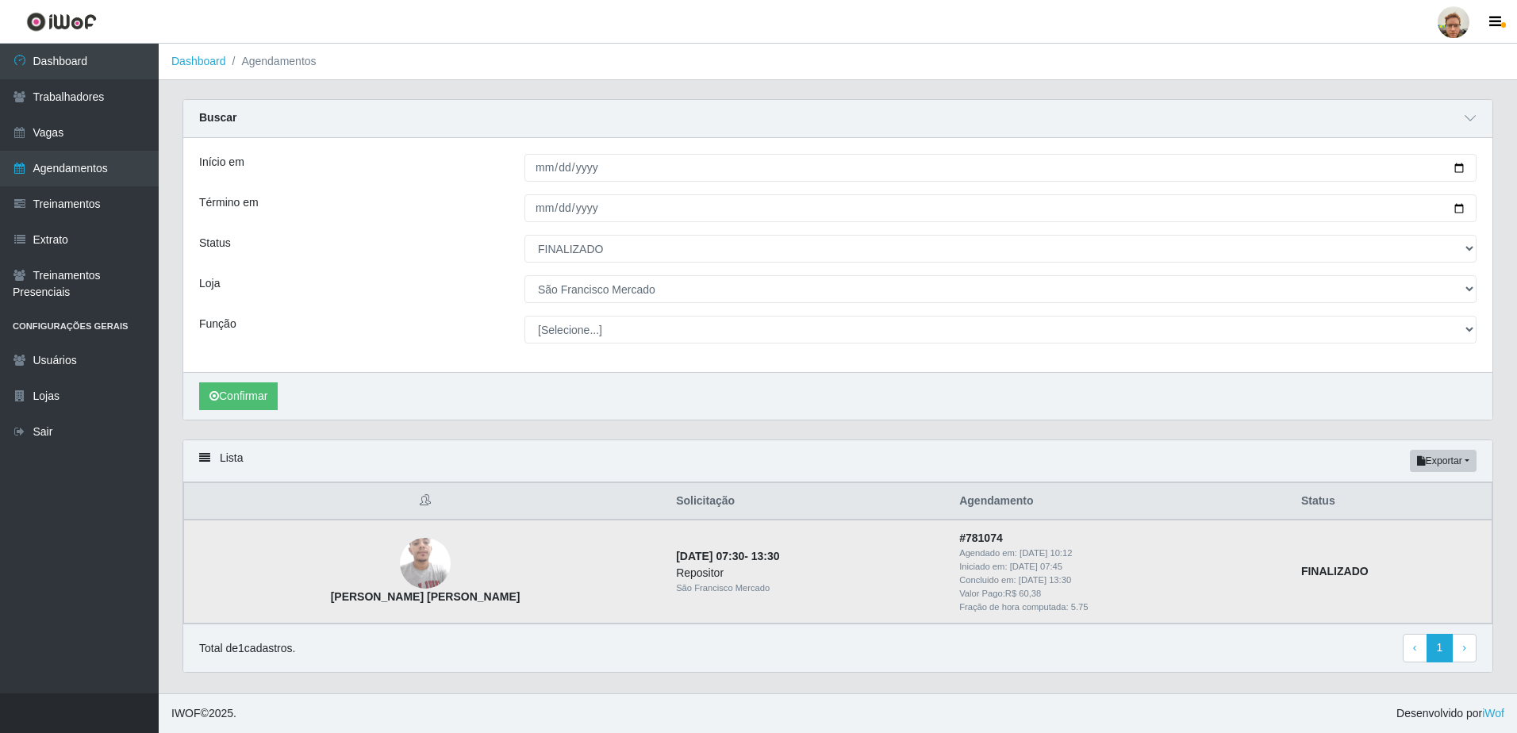
click at [1003, 538] on strong "# 781074" at bounding box center [981, 538] width 44 height 13
drag, startPoint x: 1025, startPoint y: 538, endPoint x: 1019, endPoint y: 549, distance: 12.8
click at [1019, 549] on div "Agendado em: [DATE] 10:12" at bounding box center [1120, 553] width 323 height 13
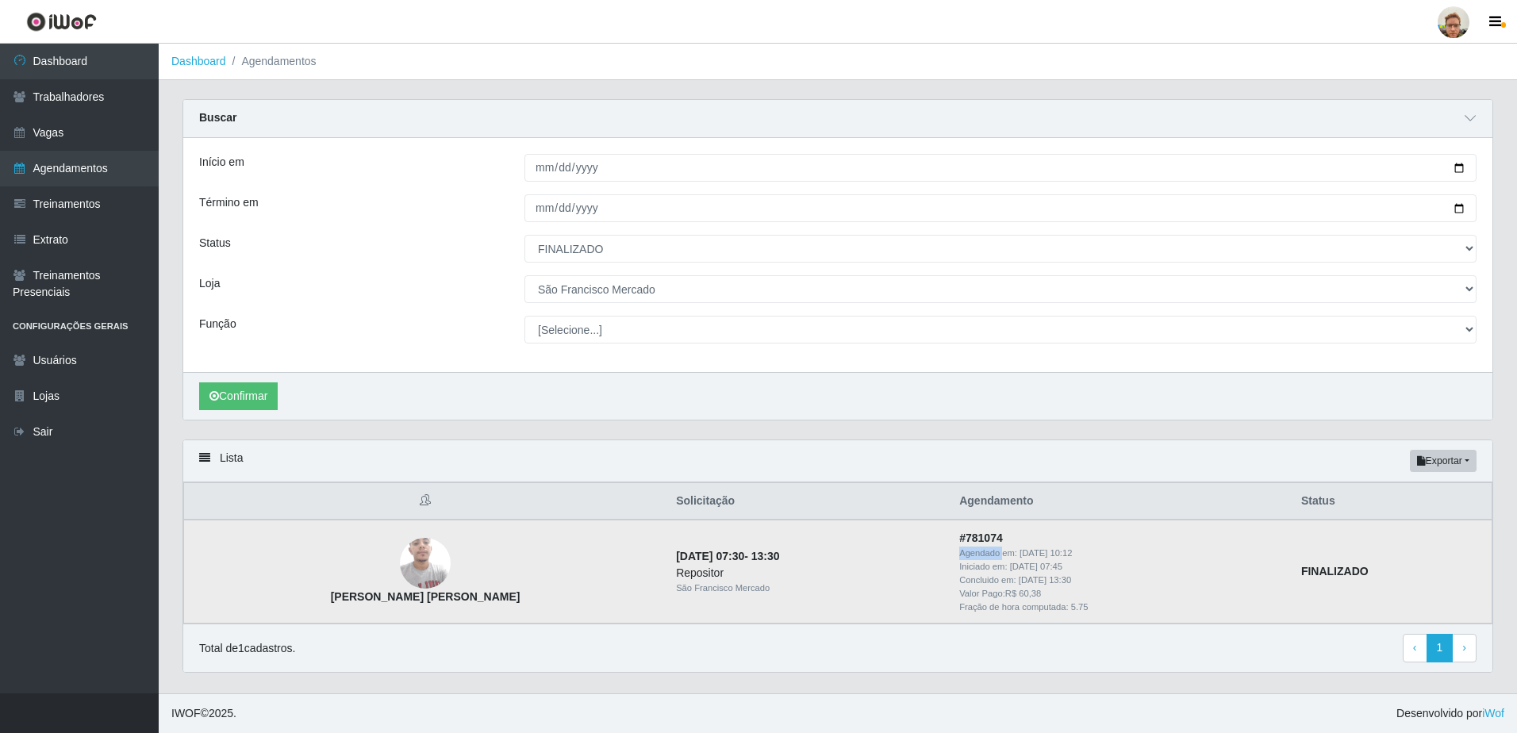
click at [1019, 549] on div "Agendado em: [DATE] 10:12" at bounding box center [1120, 553] width 323 height 13
click at [705, 552] on time "[DATE] 07:30" at bounding box center [710, 556] width 68 height 13
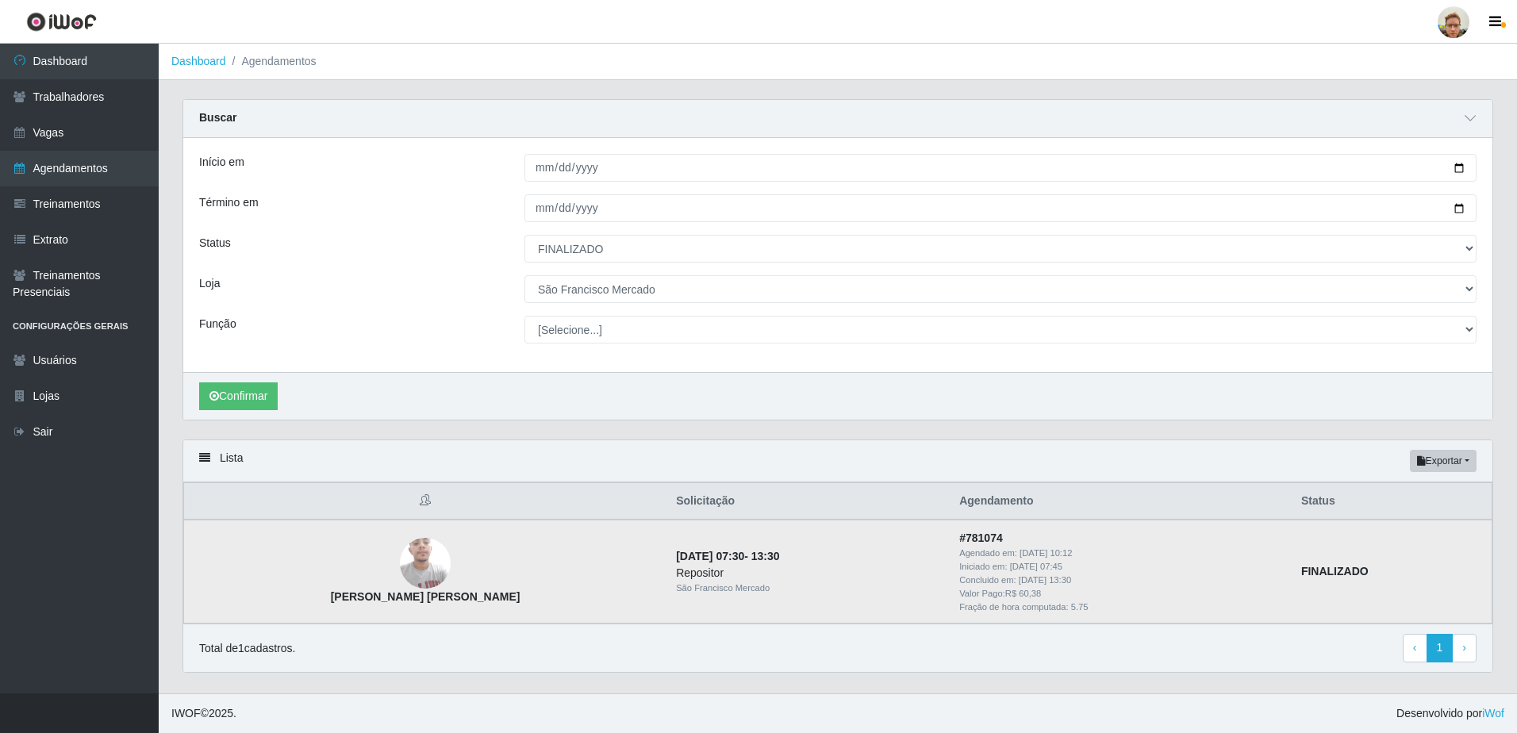
click at [1064, 556] on time "[DATE] 10:12" at bounding box center [1046, 553] width 52 height 10
